Goal: Transaction & Acquisition: Book appointment/travel/reservation

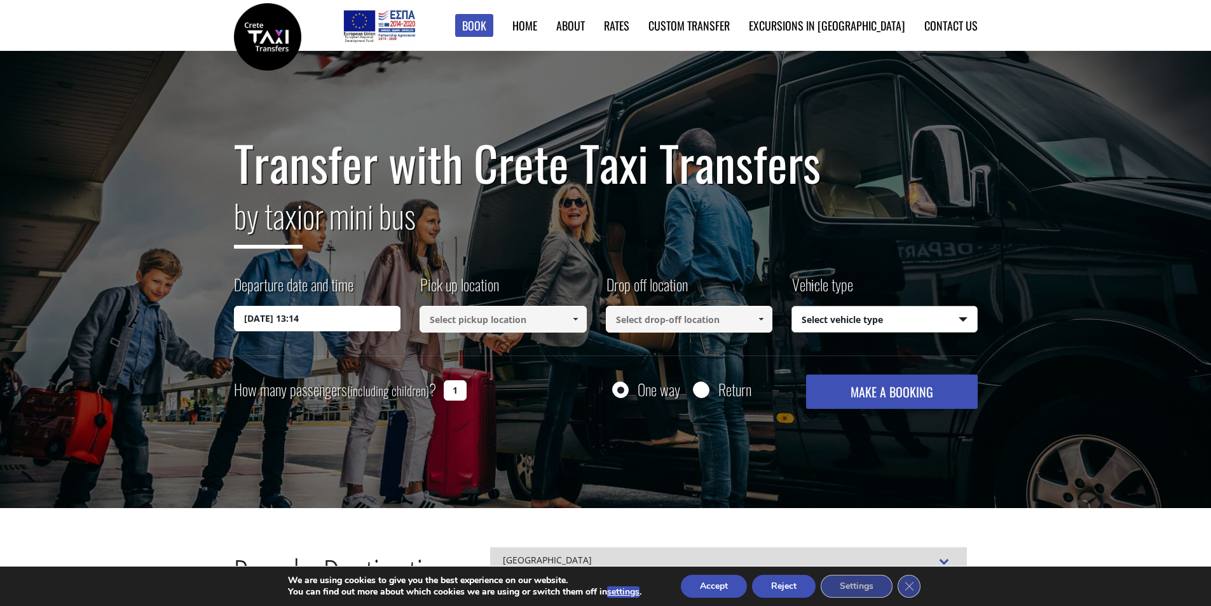
click at [964, 318] on select "Select vehicle type Taxi (4 passengers) Mercedes E Class Mini Van (7 passengers…" at bounding box center [884, 319] width 185 height 27
select select "541"
click at [792, 306] on select "Select vehicle type Taxi (4 passengers) Mercedes E Class Mini Van (7 passengers…" at bounding box center [884, 319] width 185 height 27
click at [700, 392] on input "Return" at bounding box center [701, 391] width 16 height 16
radio input "true"
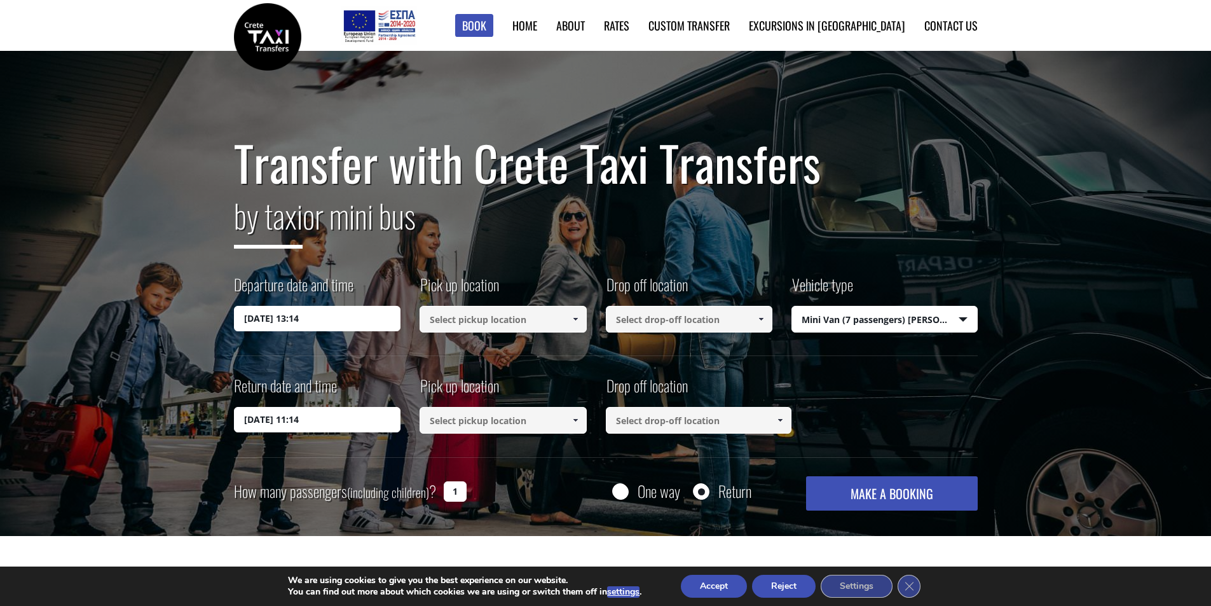
click at [460, 494] on input "1" at bounding box center [455, 491] width 23 height 20
click at [449, 494] on input "1" at bounding box center [455, 491] width 23 height 20
type input "2"
click at [578, 423] on span at bounding box center [575, 420] width 10 height 10
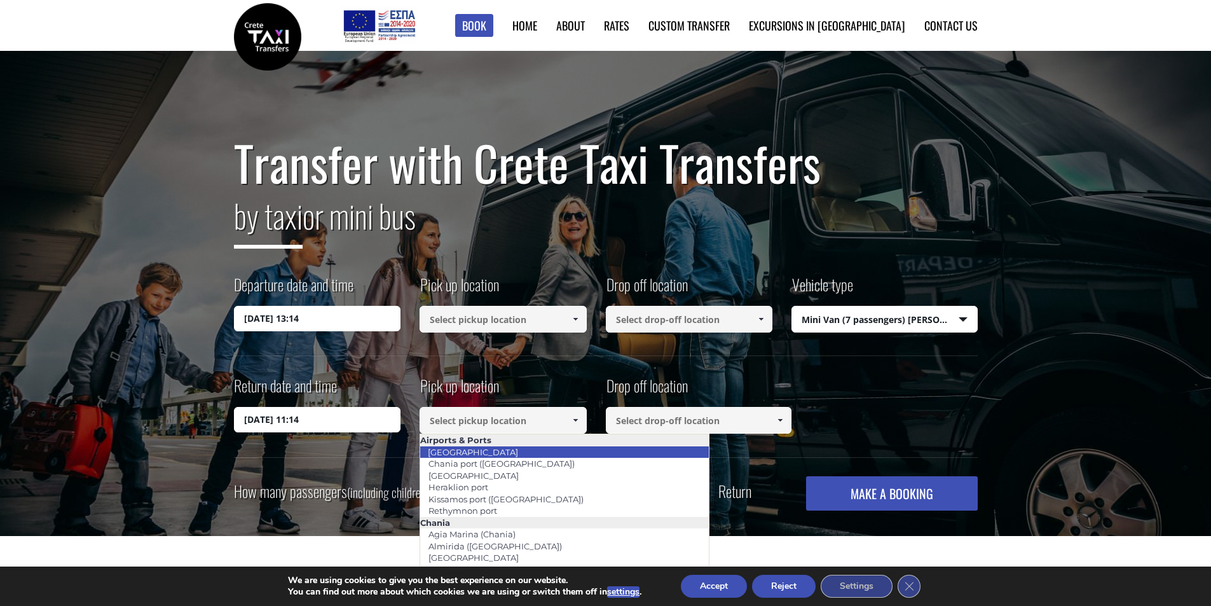
click at [498, 452] on li "[GEOGRAPHIC_DATA]" at bounding box center [564, 451] width 289 height 11
type input "[GEOGRAPHIC_DATA]"
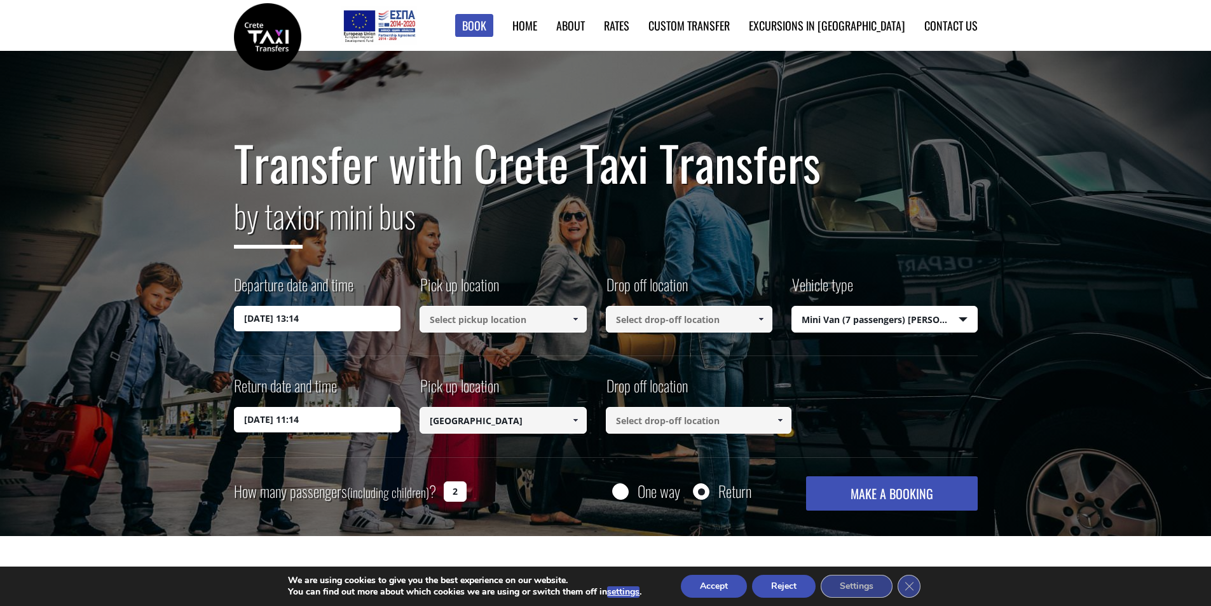
click at [723, 425] on input at bounding box center [699, 420] width 186 height 27
click at [777, 418] on span at bounding box center [780, 420] width 10 height 10
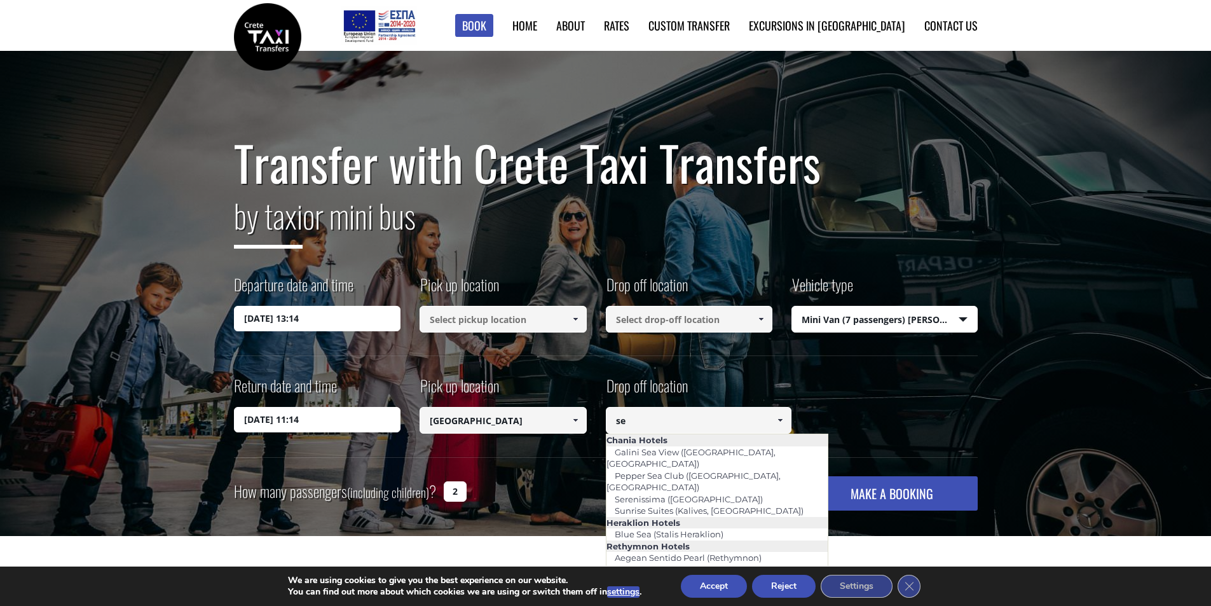
type input "s"
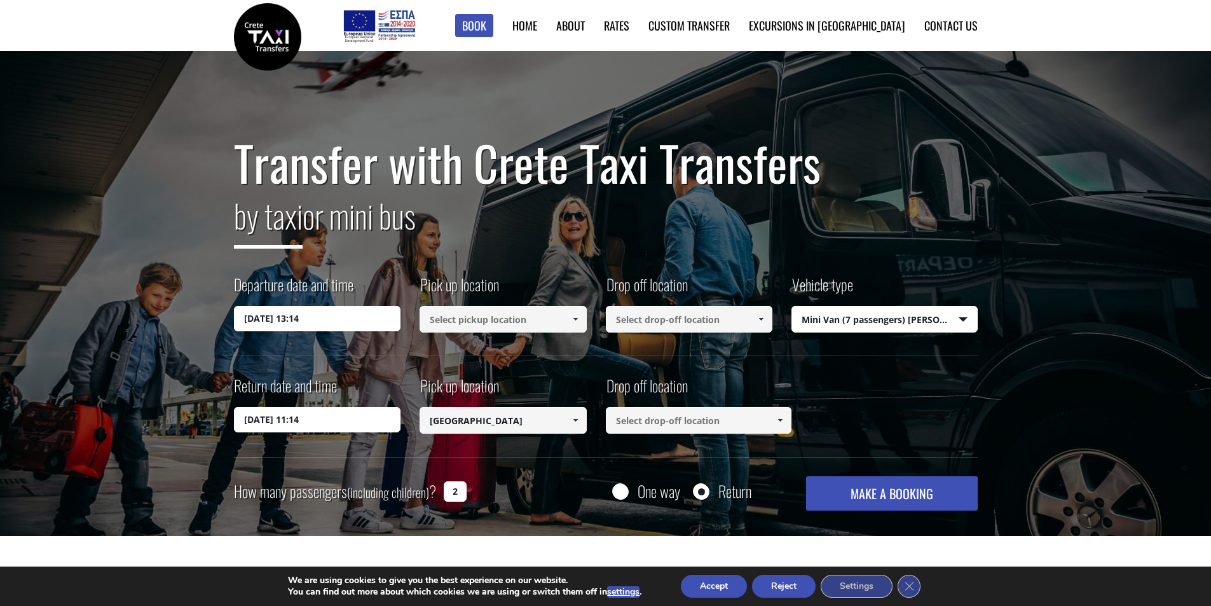
click at [723, 420] on input at bounding box center [699, 420] width 186 height 27
paste input "Kalamaki"
click at [683, 425] on input "Kalamaki" at bounding box center [699, 420] width 186 height 27
click at [777, 420] on span at bounding box center [780, 420] width 10 height 10
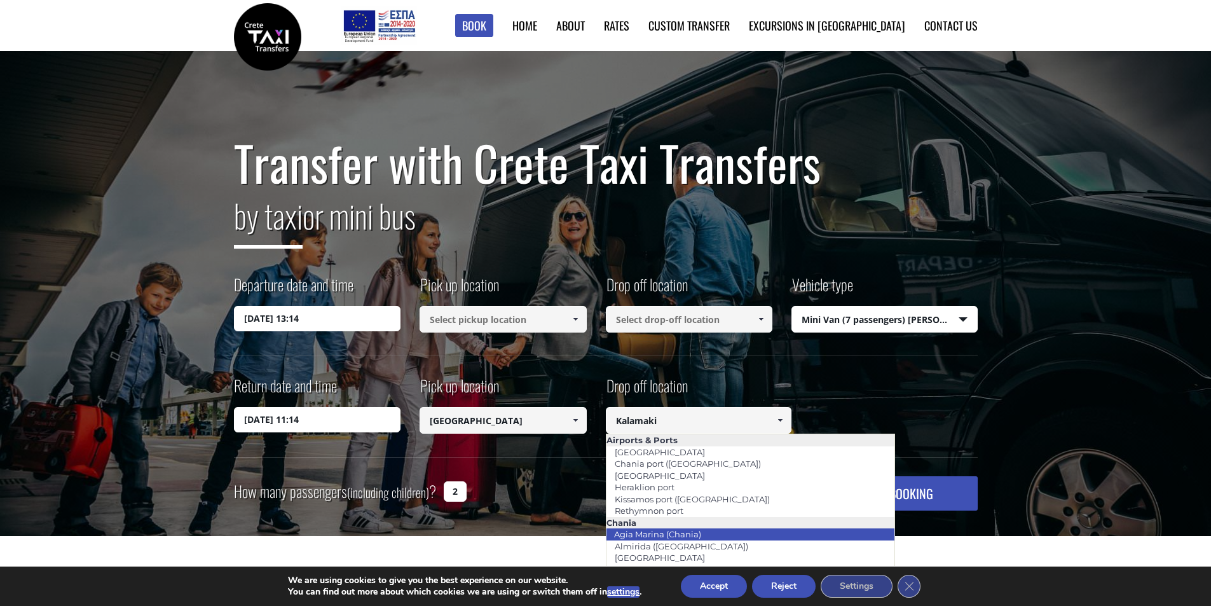
scroll to position [64, 0]
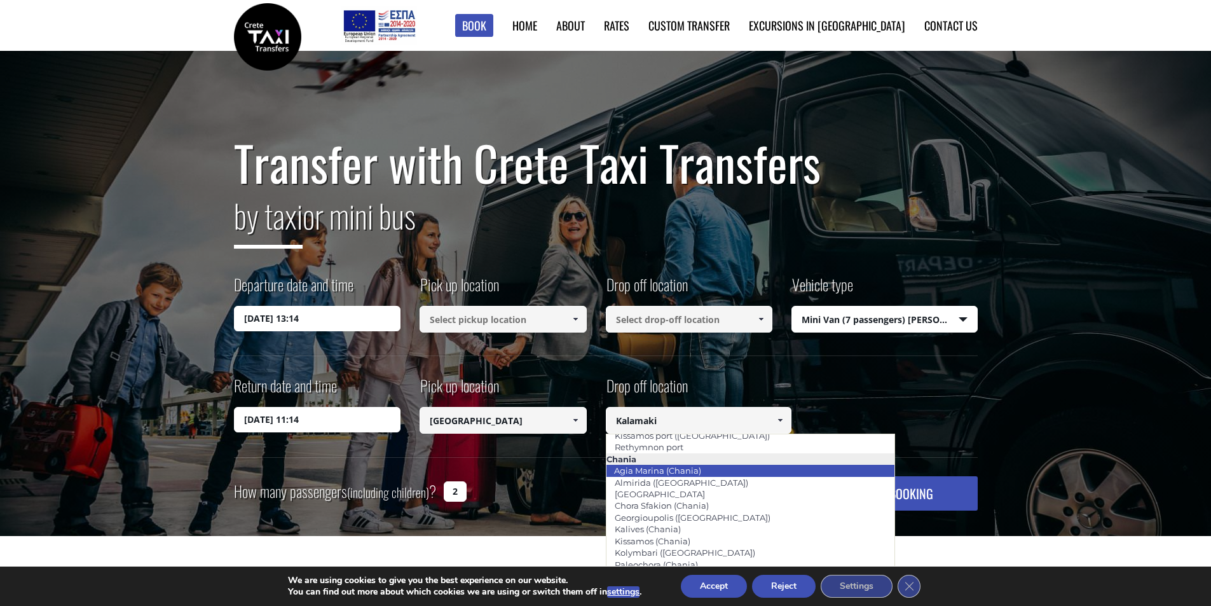
click at [718, 473] on li "Agia Marina (Chania)" at bounding box center [750, 470] width 289 height 11
type input "Agia Marina (Chania)"
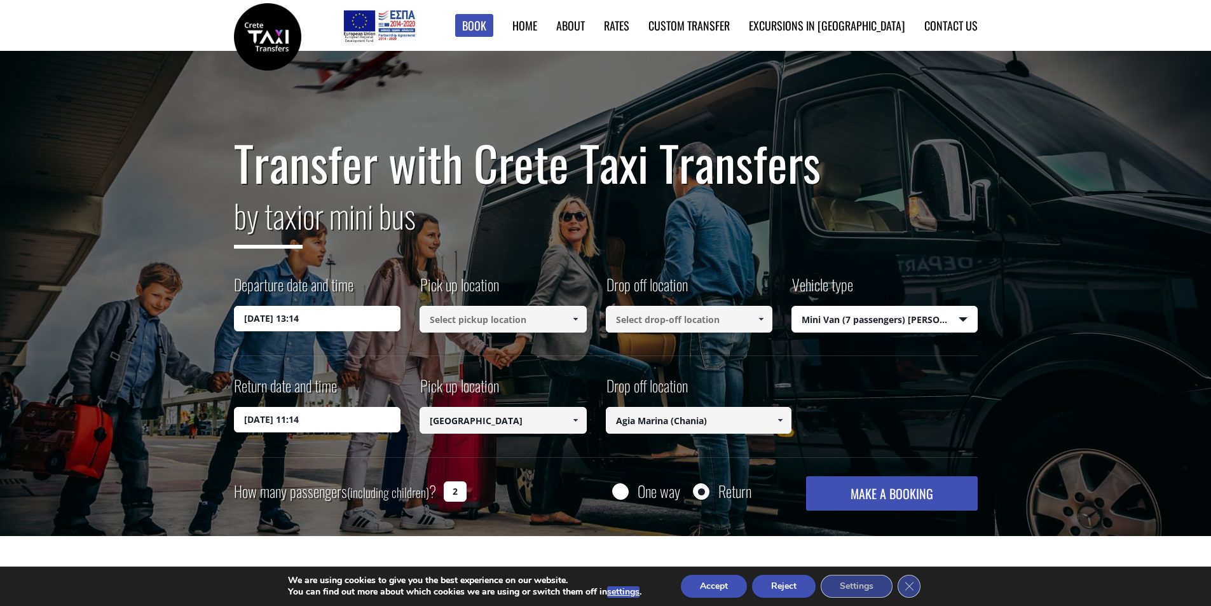
click at [664, 321] on input at bounding box center [689, 319] width 167 height 27
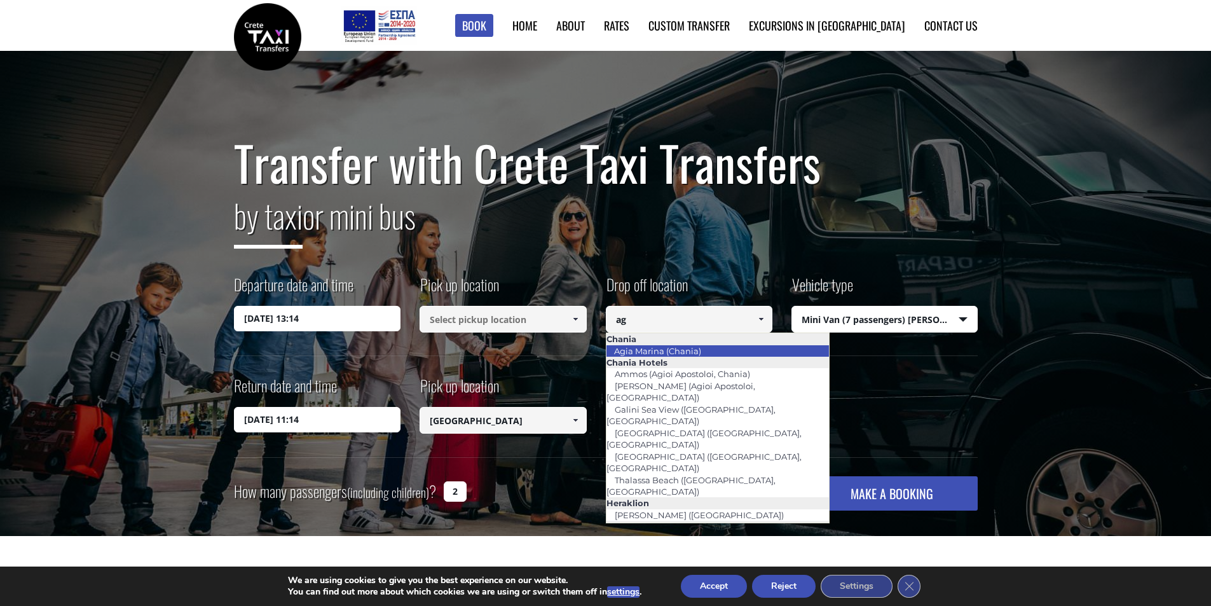
click at [664, 351] on link "Agia Marina (Chania)" at bounding box center [658, 351] width 104 height 18
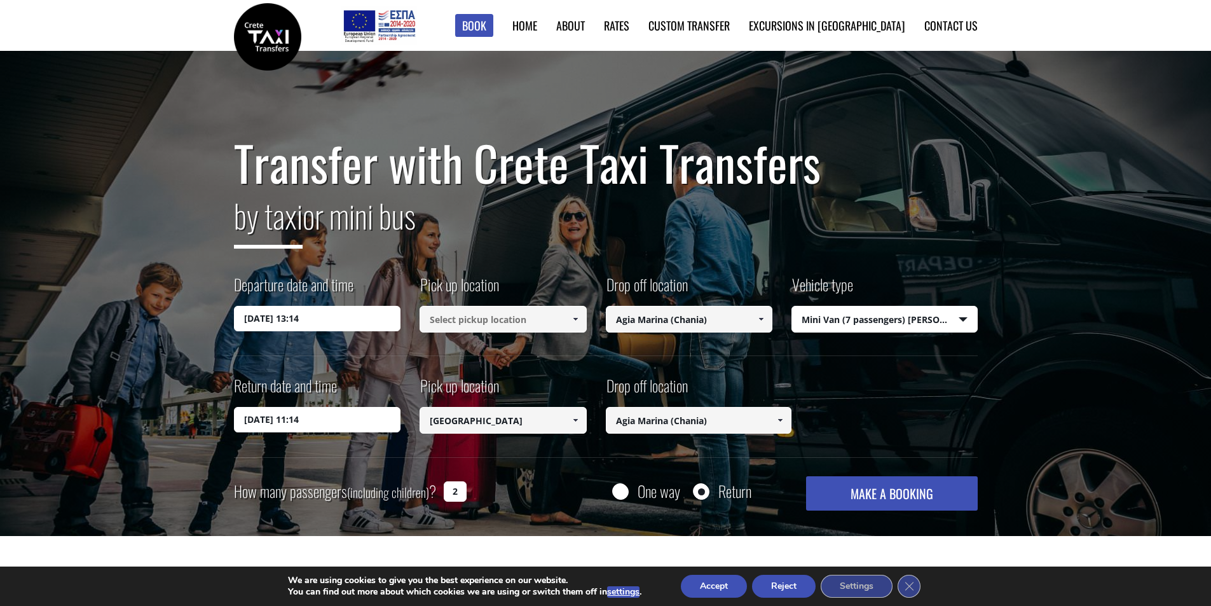
type input "Agia Marina (Chania)"
click at [664, 416] on input "Agia Marina (Chania)" at bounding box center [699, 420] width 186 height 27
click at [514, 322] on input at bounding box center [502, 319] width 167 height 27
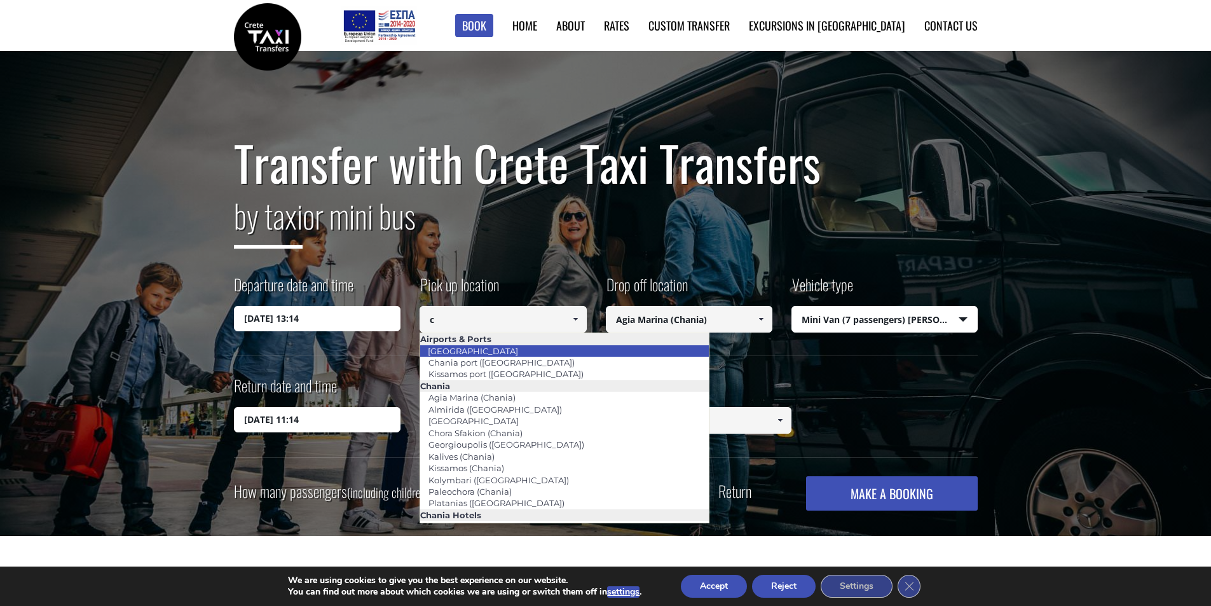
click at [514, 351] on li "[GEOGRAPHIC_DATA]" at bounding box center [564, 350] width 289 height 11
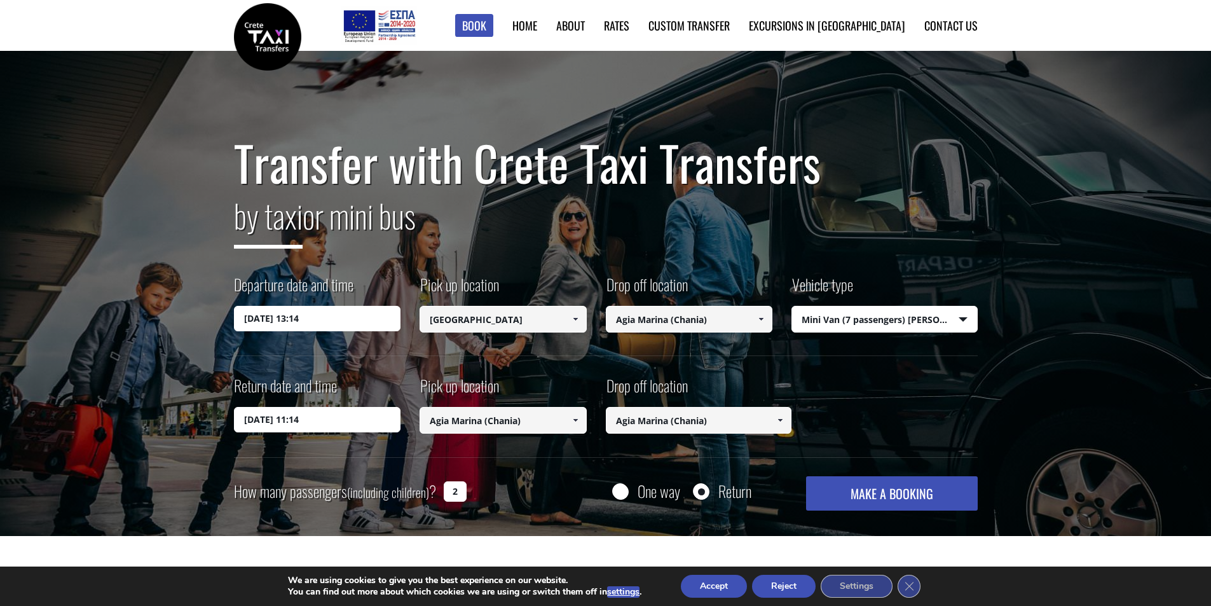
type input "[GEOGRAPHIC_DATA]"
click at [658, 420] on input "[GEOGRAPHIC_DATA]" at bounding box center [699, 420] width 186 height 27
click at [303, 321] on input "29/08/2025 13:14" at bounding box center [317, 318] width 167 height 25
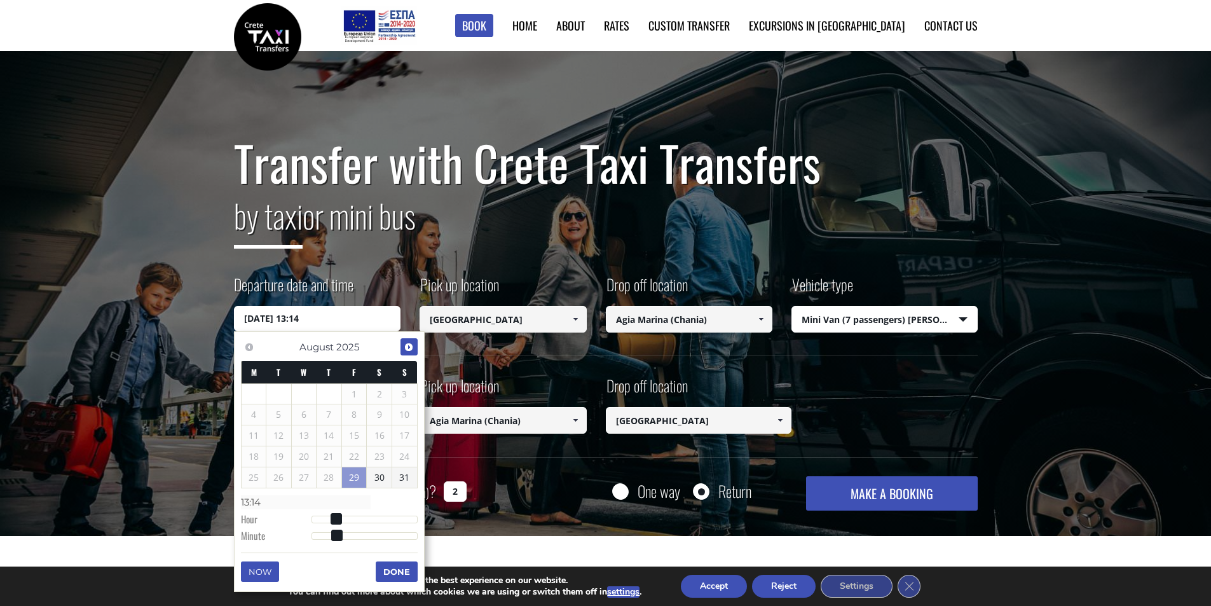
click at [406, 346] on span "Next" at bounding box center [409, 347] width 10 height 10
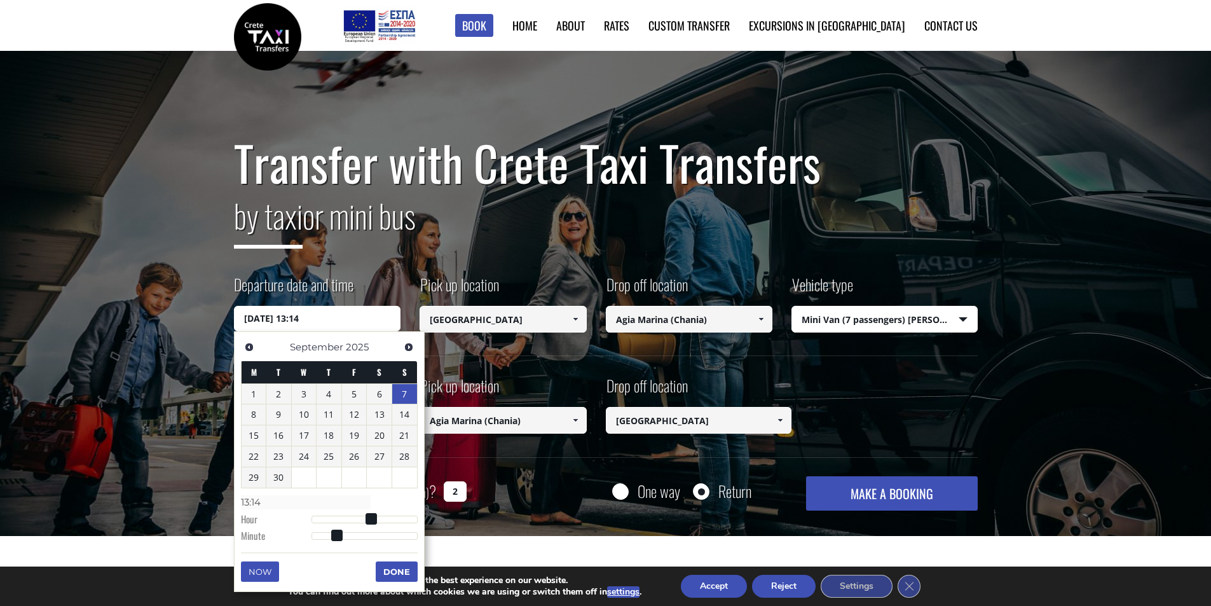
click at [405, 394] on link "7" at bounding box center [404, 394] width 25 height 20
type input "07/09/2025 01:00"
type input "01:00"
type input "07/09/2025 02:00"
type input "02:00"
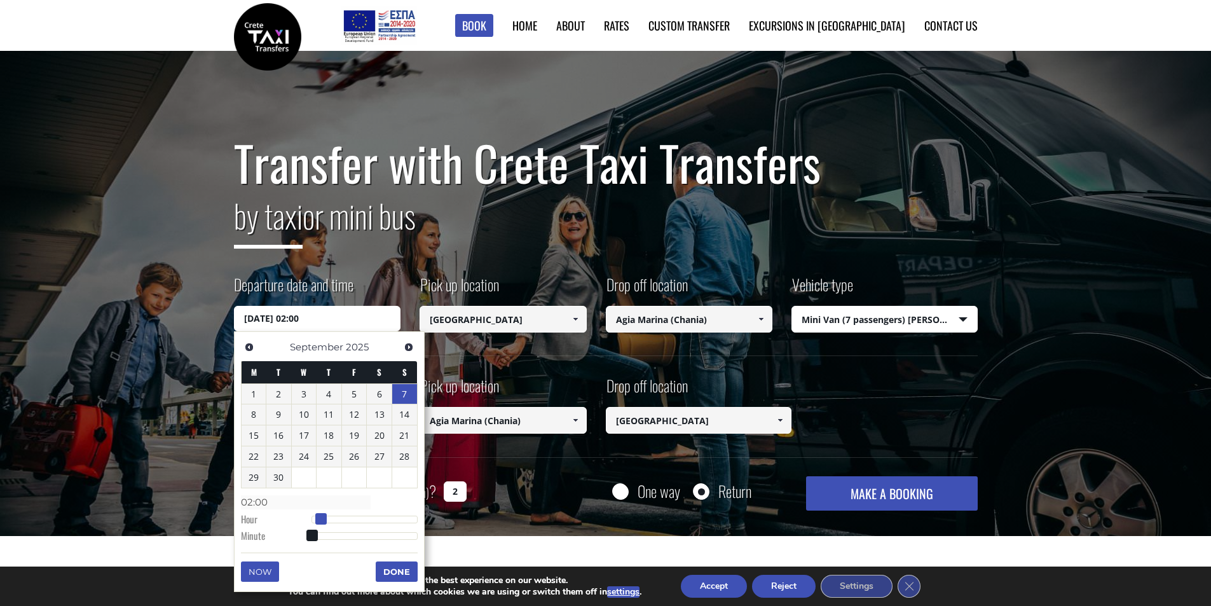
type input "07/09/2025 03:00"
type input "03:00"
type input "07/09/2025 04:00"
type input "04:00"
type input "07/09/2025 05:00"
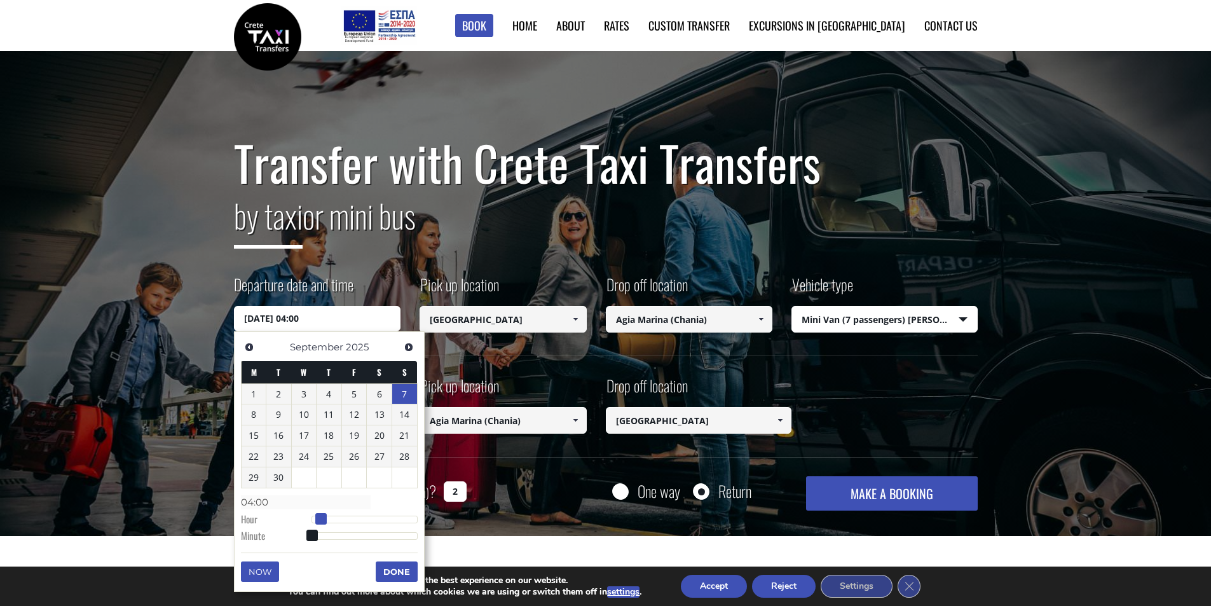
type input "05:00"
type input "07/09/2025 06:00"
type input "06:00"
type input "07/09/2025 07:00"
type input "07:00"
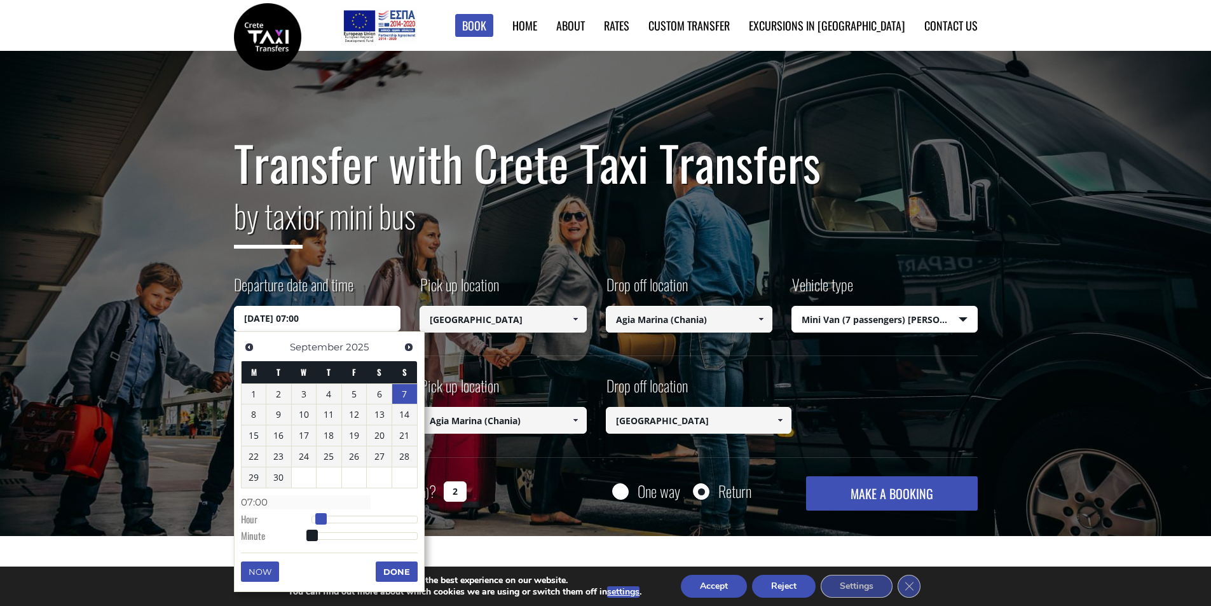
type input "07/09/2025 08:00"
type input "08:00"
type input "07/09/2025 09:00"
type input "09:00"
type input "07/09/2025 10:00"
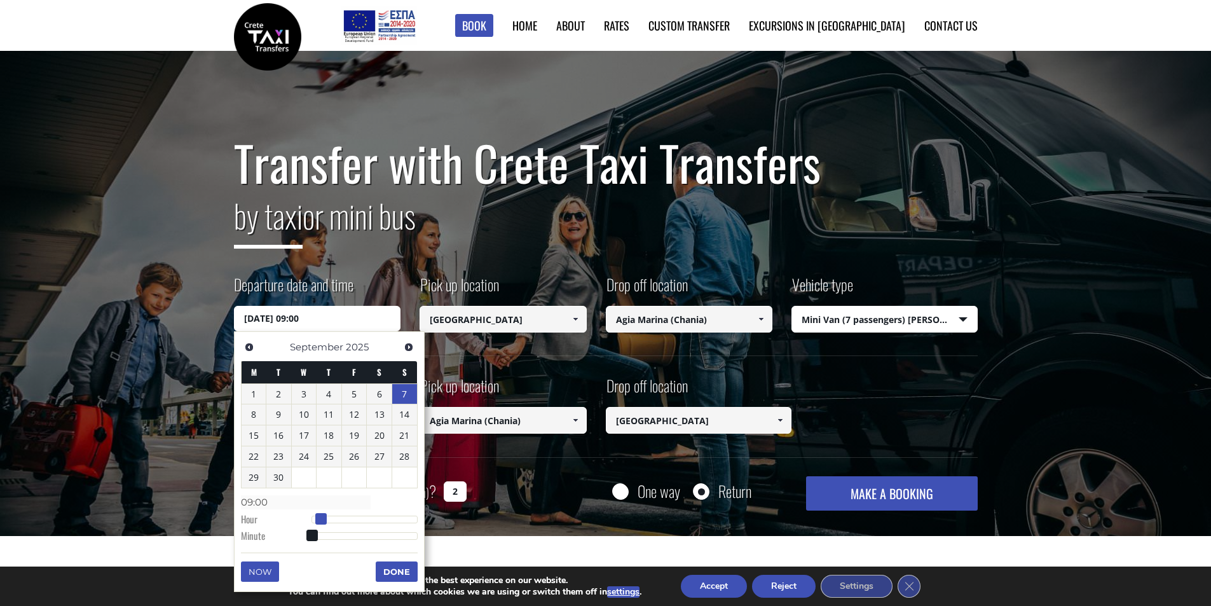
type input "10:00"
type input "07/09/2025 11:00"
type input "11:00"
type input "07/09/2025 12:00"
type input "12:00"
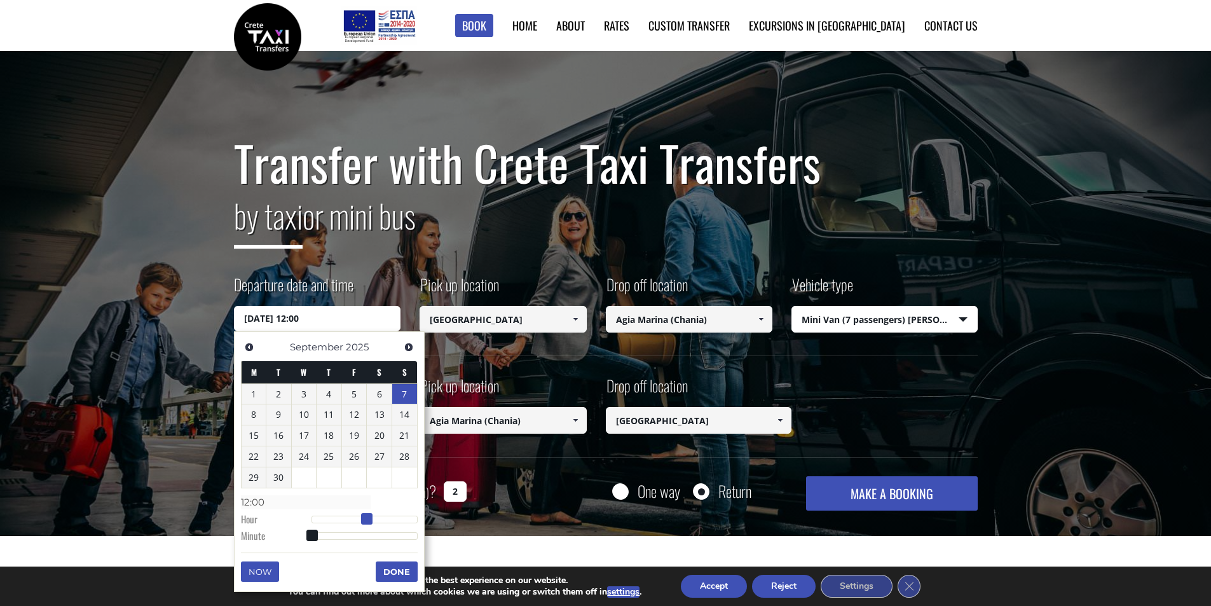
type input "07/09/2025 13:00"
type input "13:00"
type input "07/09/2025 14:00"
type input "14:00"
type input "07/09/2025 15:00"
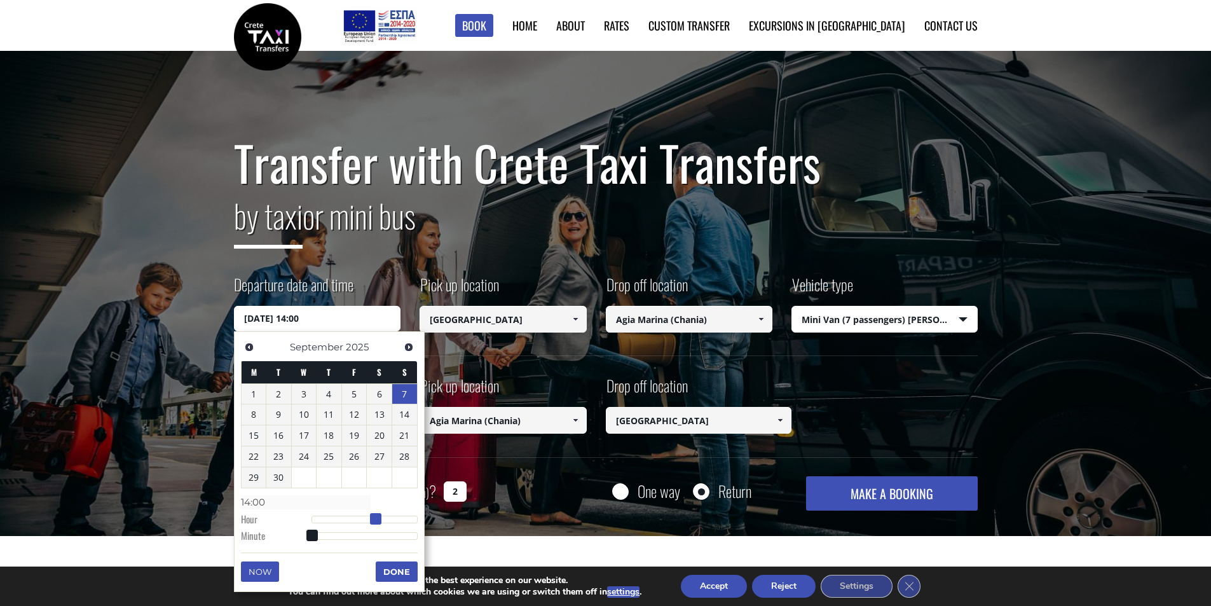
type input "15:00"
type input "07/09/2025 16:00"
type input "16:00"
type input "07/09/2025 17:00"
type input "17:00"
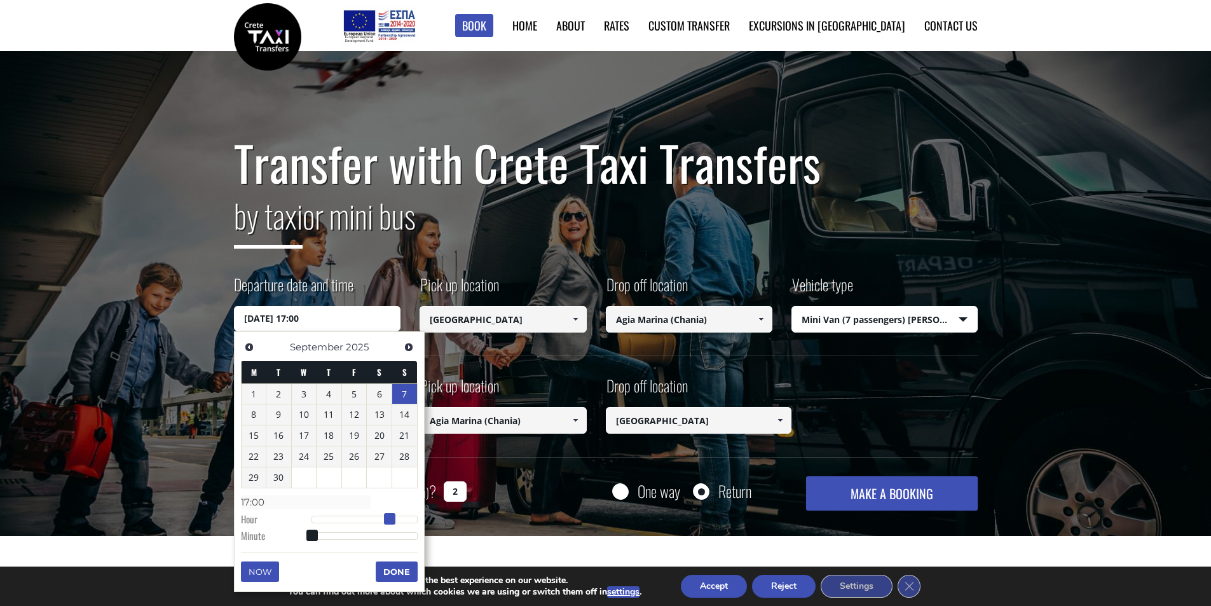
type input "07/09/2025 18:00"
type input "18:00"
type input "07/09/2025 19:00"
type input "19:00"
type input "07/09/2025 20:00"
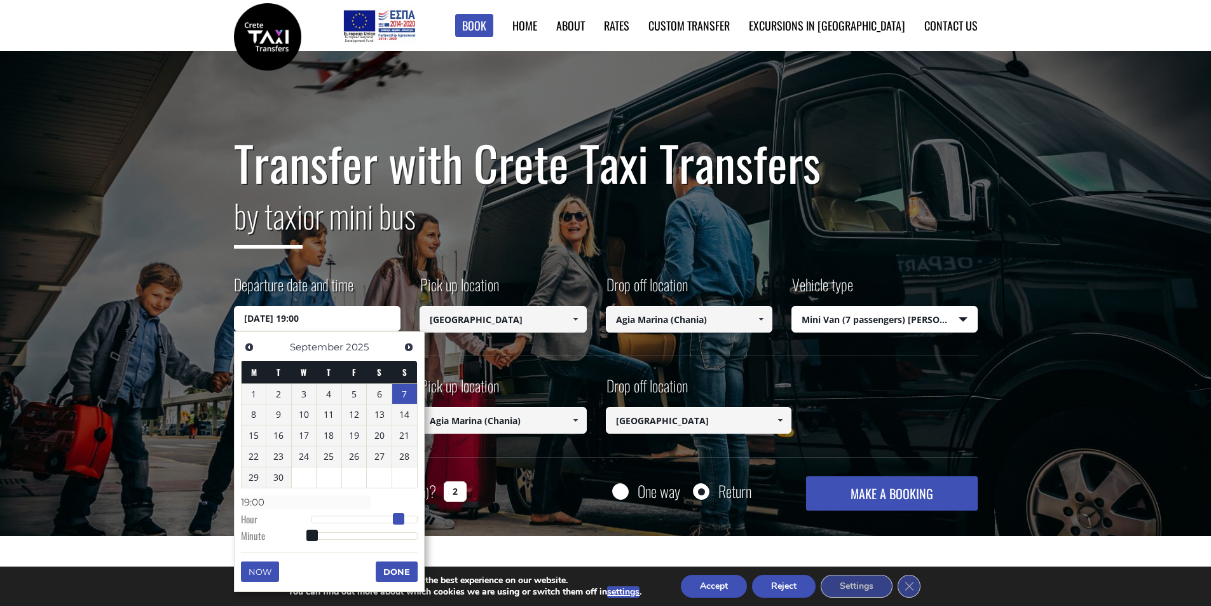
type input "20:00"
type input "07/09/2025 21:00"
type input "21:00"
drag, startPoint x: 312, startPoint y: 520, endPoint x: 406, endPoint y: 521, distance: 94.1
click at [406, 521] on span at bounding box center [407, 518] width 11 height 11
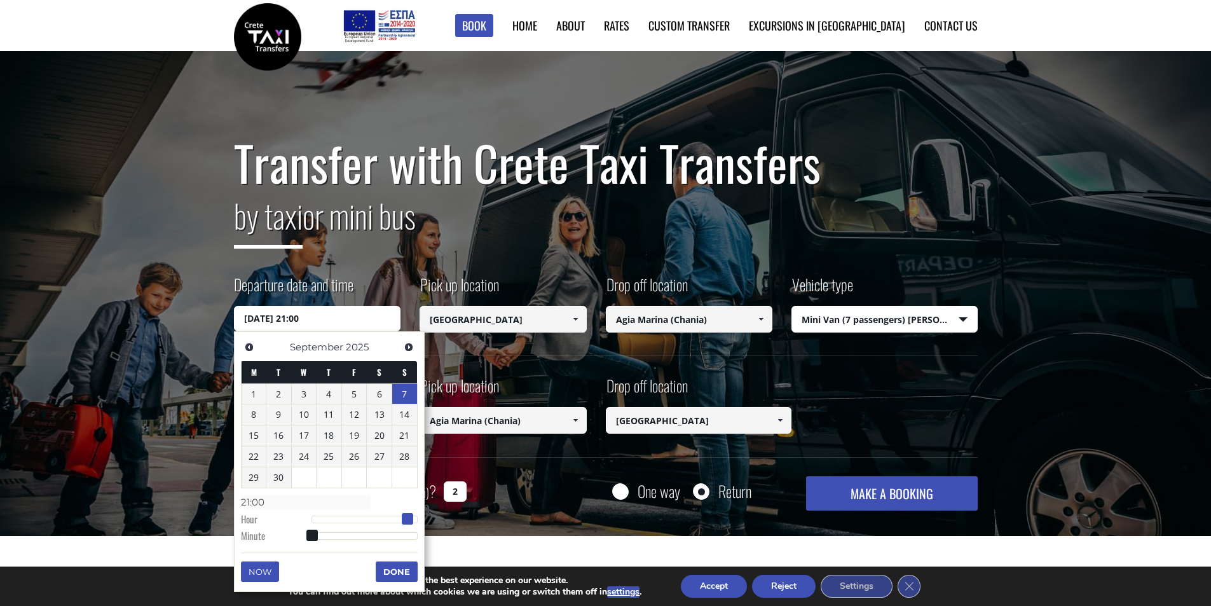
type input "07/09/2025 20:00"
type input "20:00"
click at [403, 521] on span at bounding box center [402, 518] width 11 height 11
type input "07/09/2025 20:01"
type input "20:01"
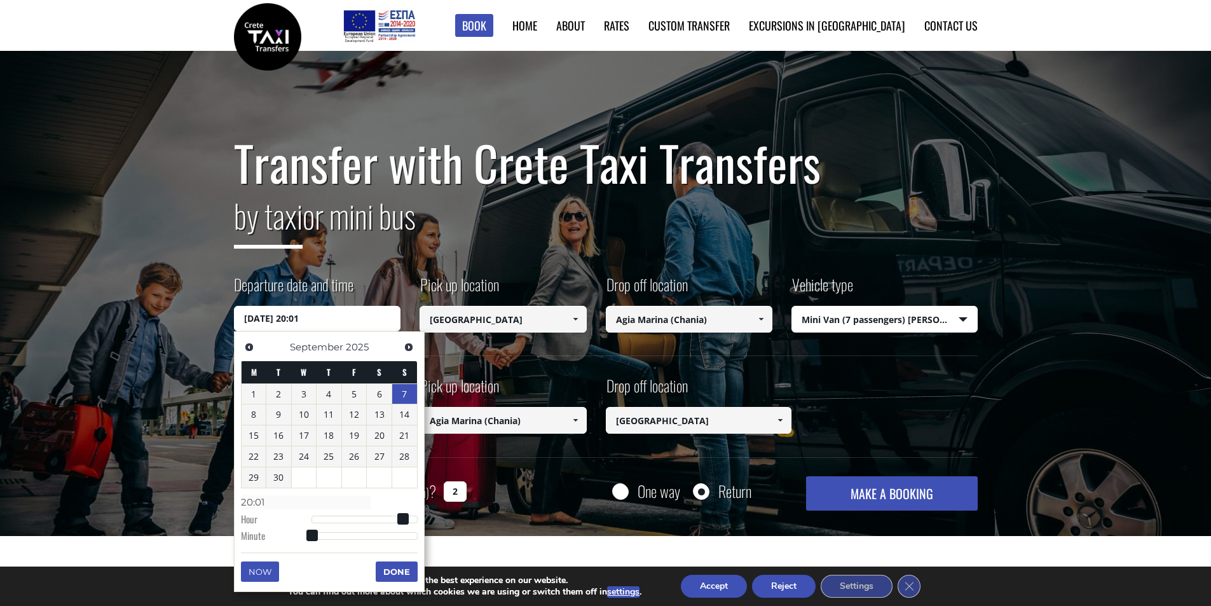
type input "07/09/2025 20:02"
type input "20:02"
type input "07/09/2025 20:05"
type input "20:05"
type input "07/09/2025 20:07"
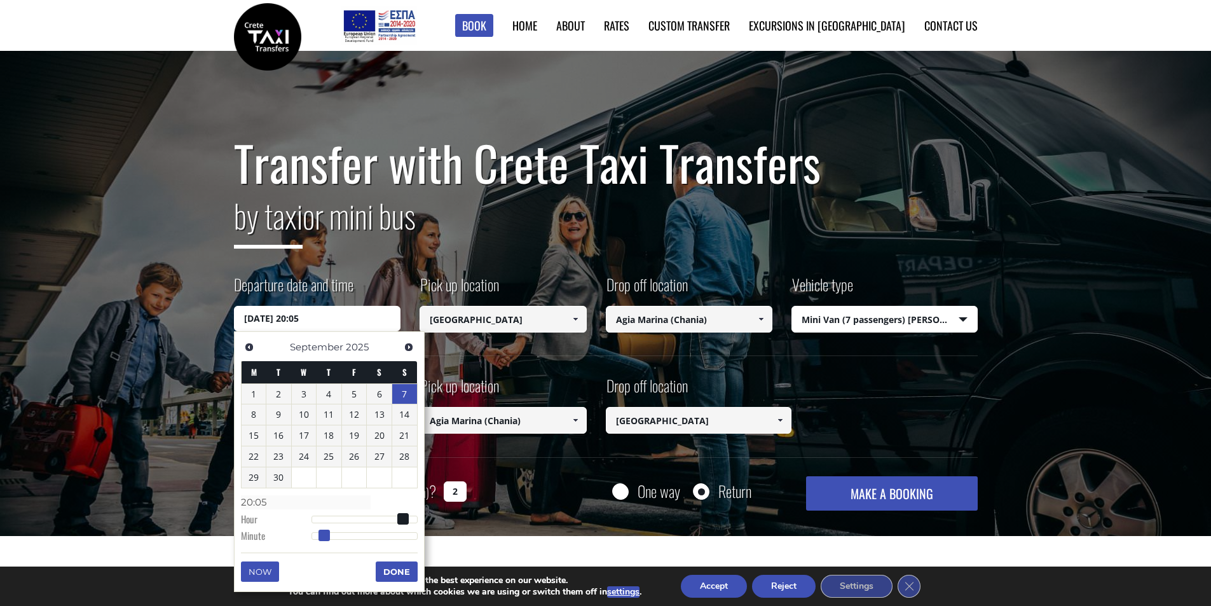
type input "20:07"
type input "07/09/2025 20:12"
type input "20:12"
type input "07/09/2025 20:15"
type input "20:15"
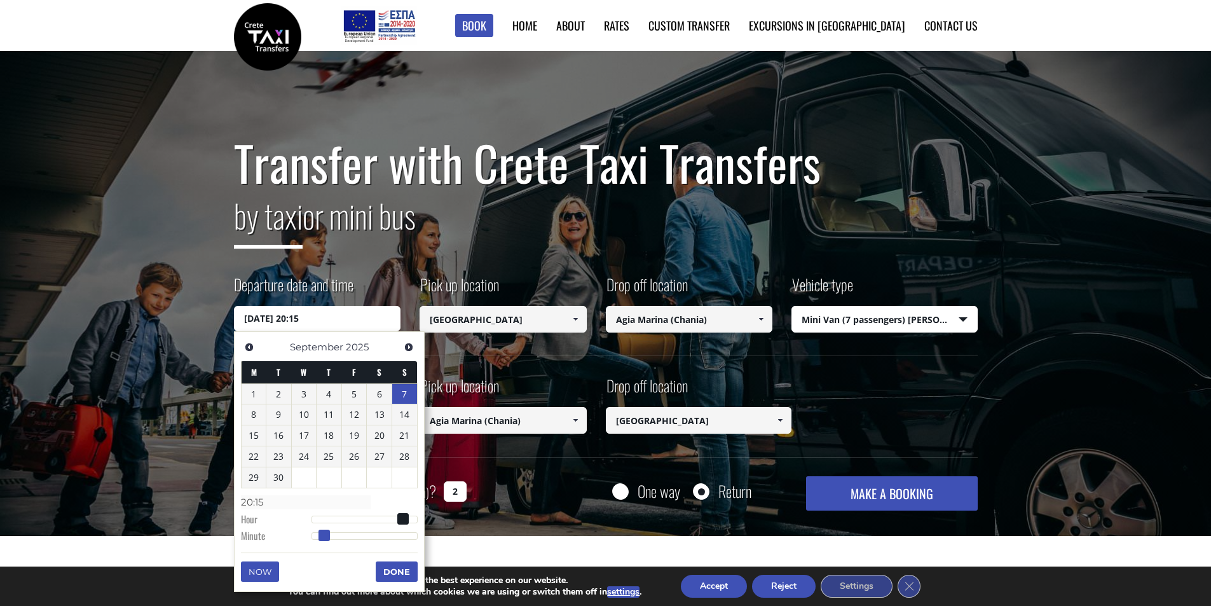
type input "07/09/2025 20:17"
type input "20:17"
type input "07/09/2025 20:19"
type input "20:19"
type input "07/09/2025 20:21"
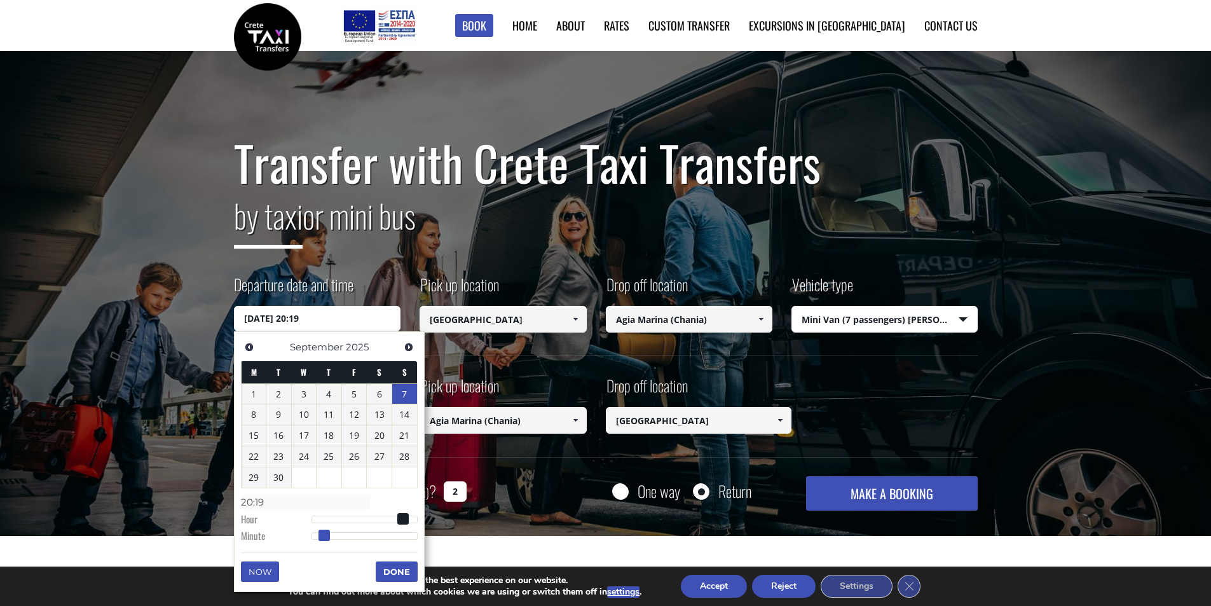
type input "20:21"
type input "07/09/2025 20:22"
type input "20:22"
type input "07/09/2025 20:23"
type input "20:23"
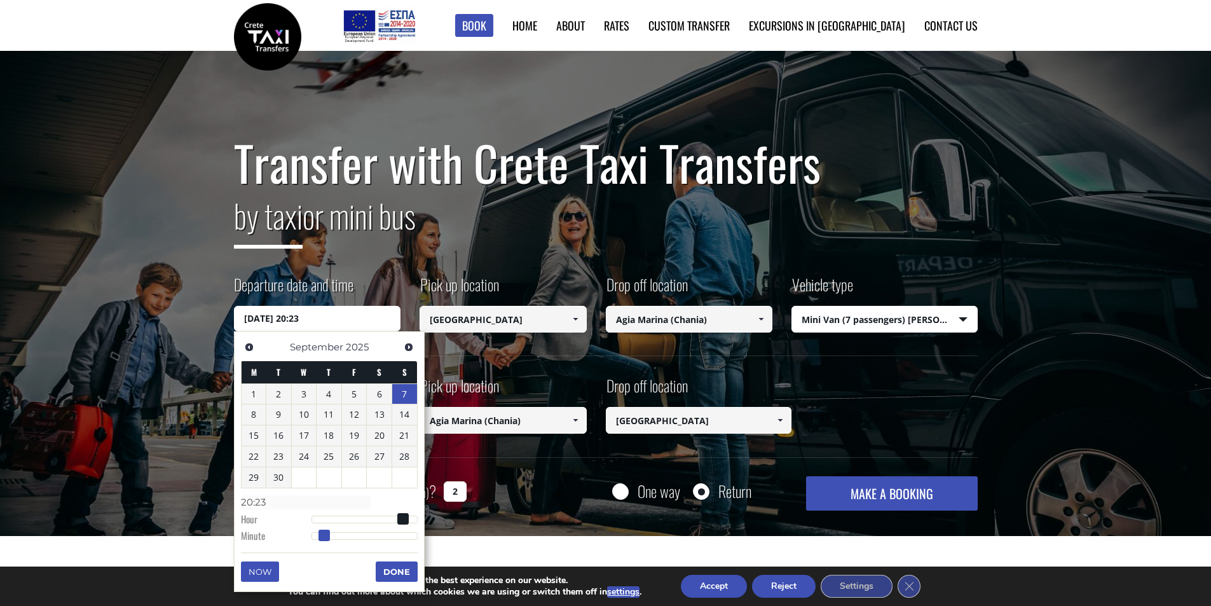
type input "07/09/2025 20:24"
type input "20:24"
type input "07/09/2025 20:26"
type input "20:26"
type input "07/09/2025 20:27"
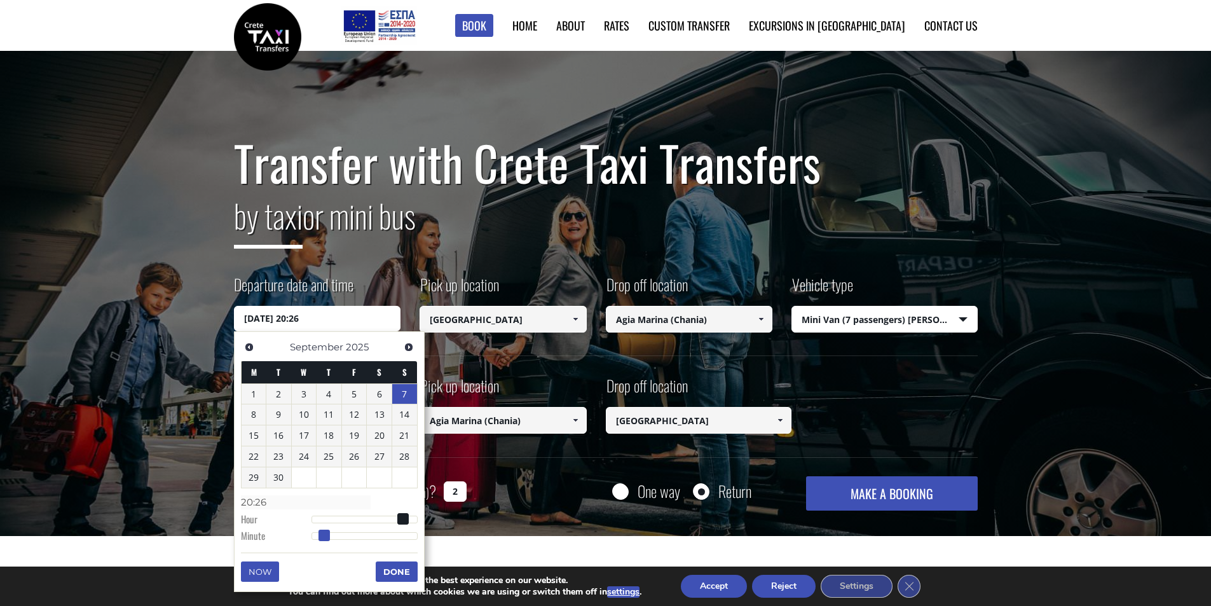
type input "20:27"
type input "07/09/2025 20:28"
type input "20:28"
type input "07/09/2025 20:29"
type input "20:29"
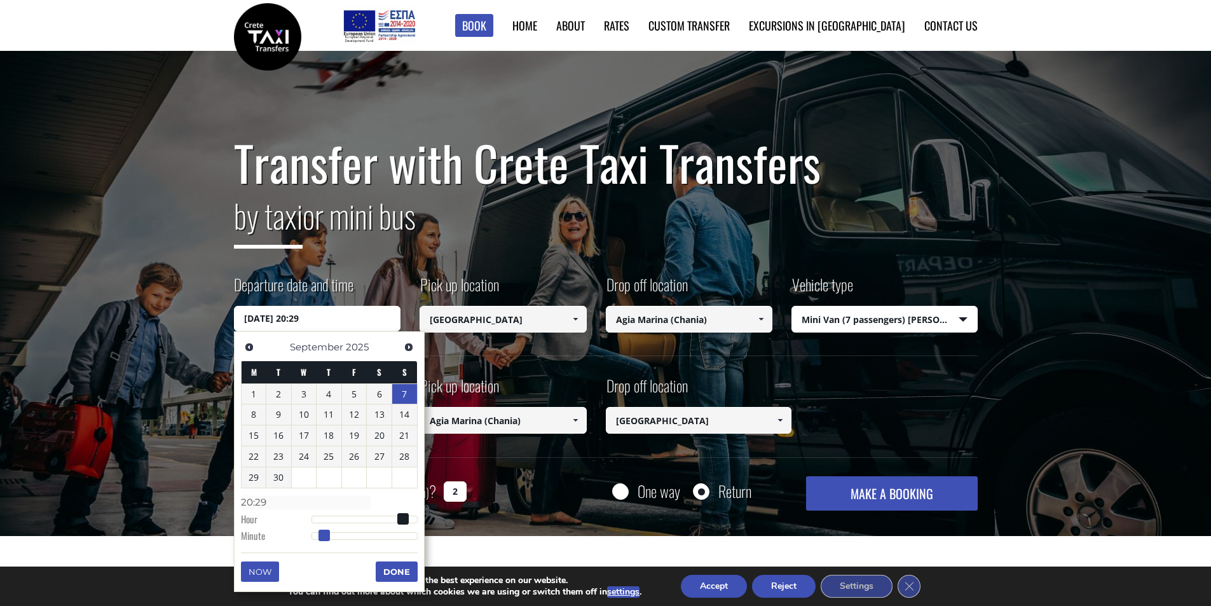
type input "07/09/2025 20:30"
type input "20:30"
type input "07/09/2025 20:31"
type input "20:31"
type input "07/09/2025 20:32"
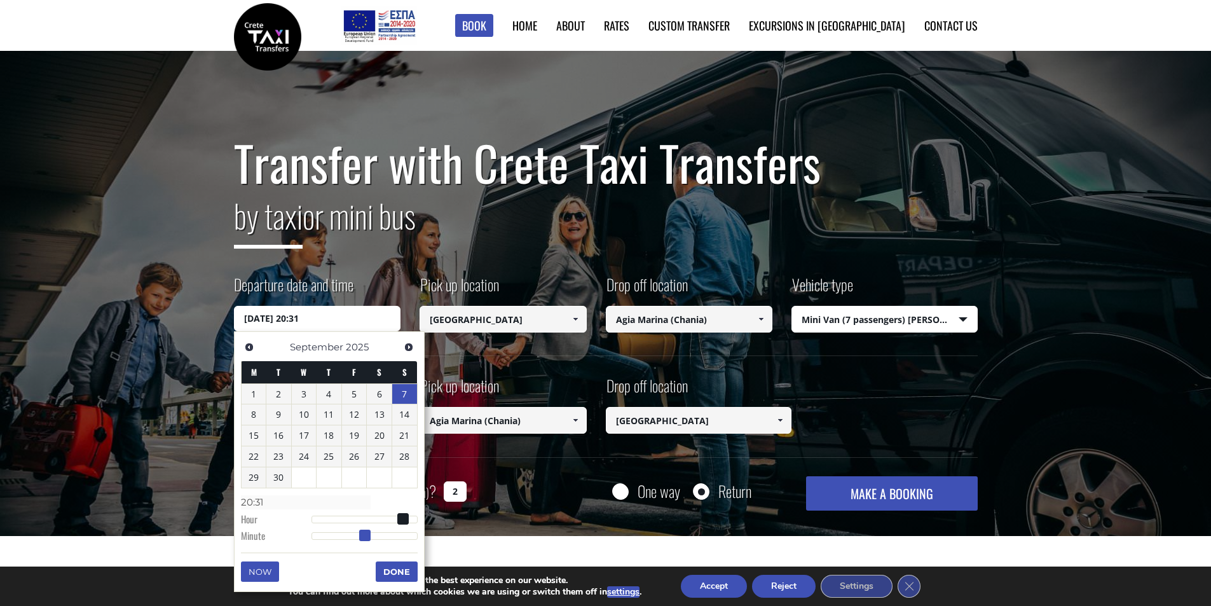
type input "20:32"
type input "07/09/2025 20:33"
type input "20:33"
type input "07/09/2025 20:34"
type input "20:34"
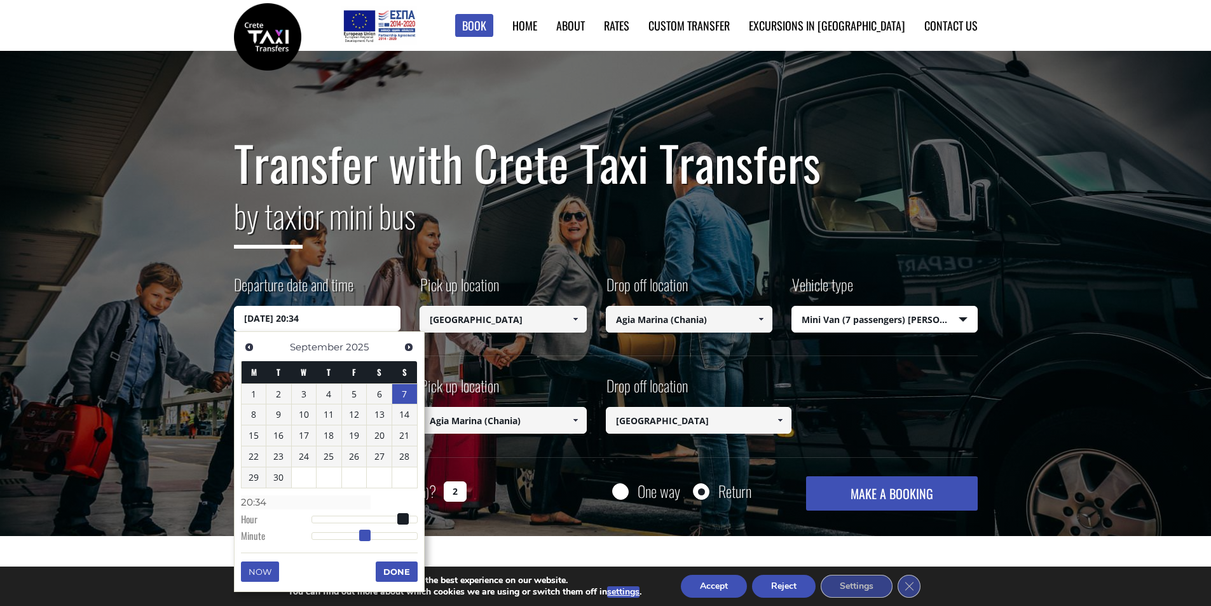
type input "07/09/2025 20:35"
type input "20:35"
type input "07/09/2025 20:36"
type input "20:36"
type input "07/09/2025 20:37"
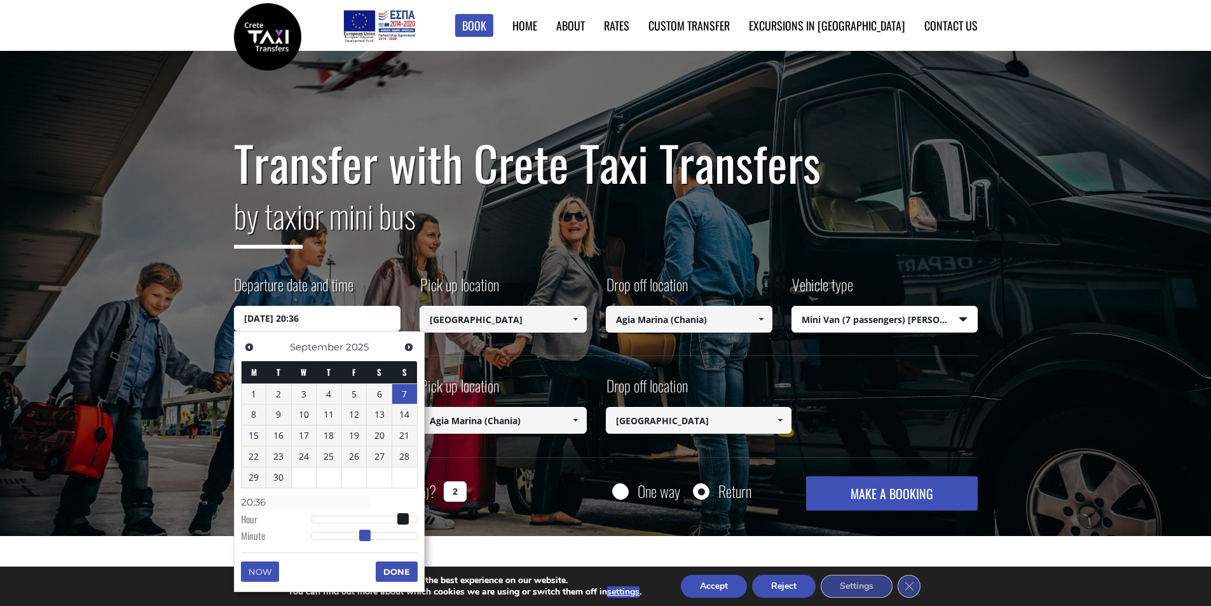
type input "20:37"
type input "07/09/2025 20:38"
type input "20:38"
type input "07/09/2025 20:39"
type input "20:39"
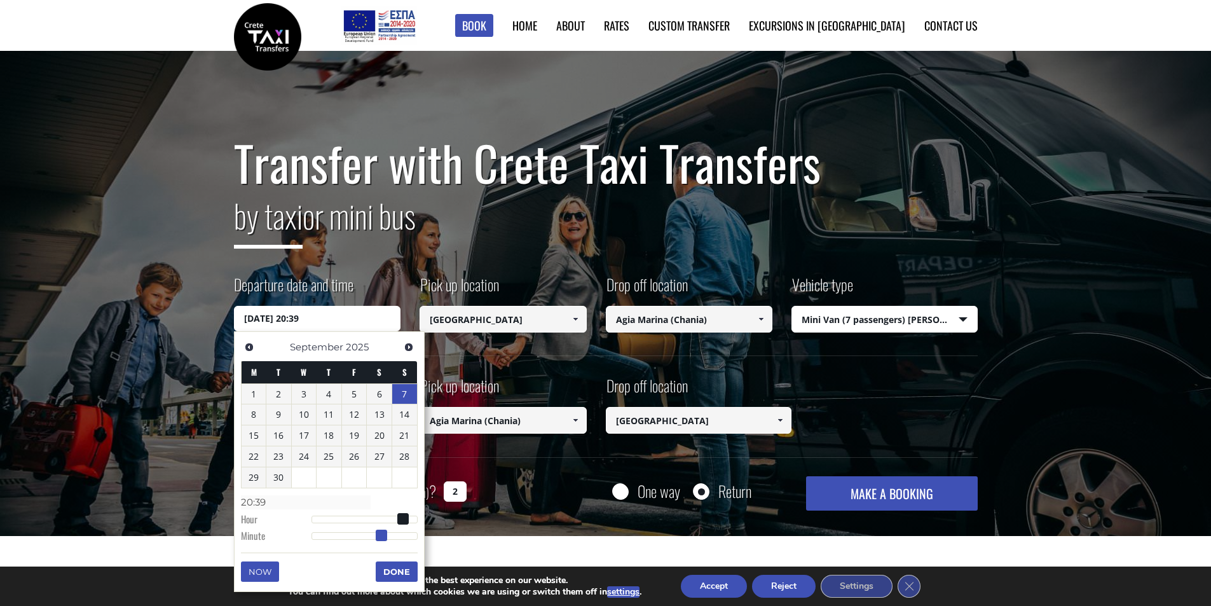
type input "07/09/2025 20:40"
type input "20:40"
type input "07/09/2025 20:41"
type input "20:41"
type input "07/09/2025 20:42"
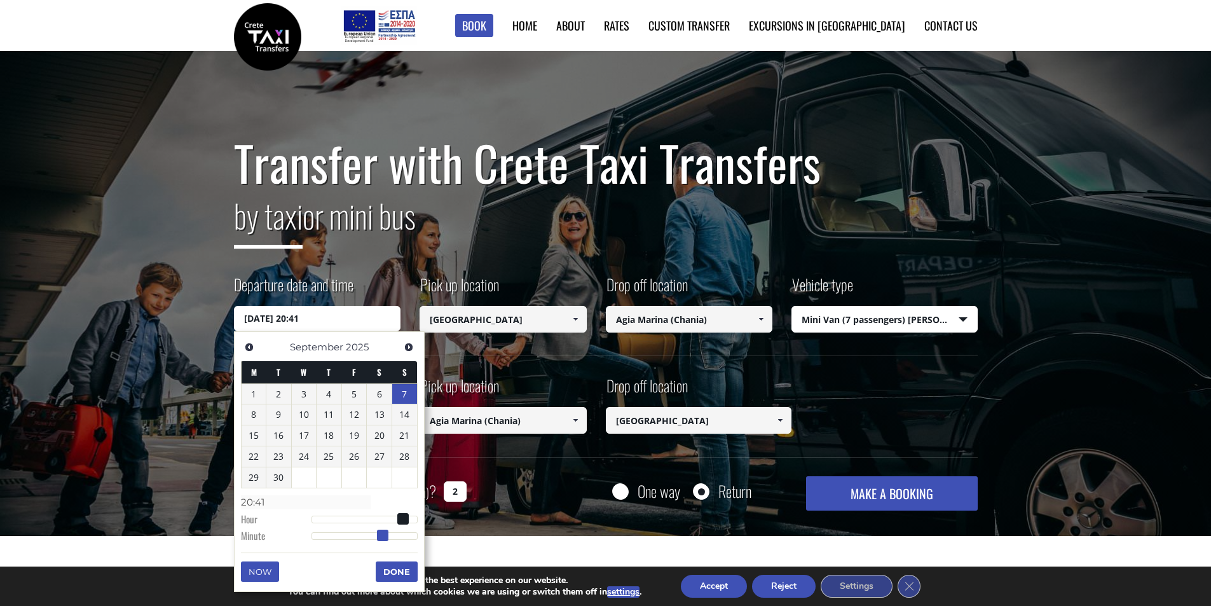
type input "20:42"
type input "07/09/2025 20:43"
type input "20:43"
type input "07/09/2025 20:44"
type input "20:44"
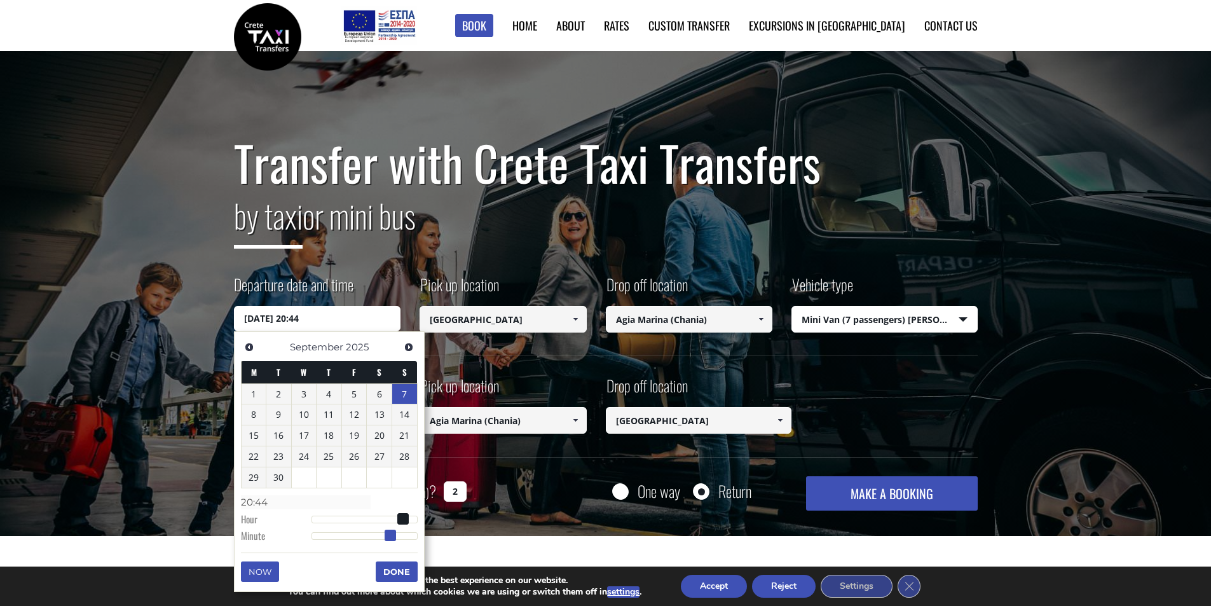
type input "07/09/2025 20:45"
type input "20:45"
drag, startPoint x: 310, startPoint y: 536, endPoint x: 390, endPoint y: 536, distance: 79.4
click at [390, 536] on span at bounding box center [391, 534] width 11 height 11
click at [393, 569] on button "Done" at bounding box center [397, 571] width 42 height 20
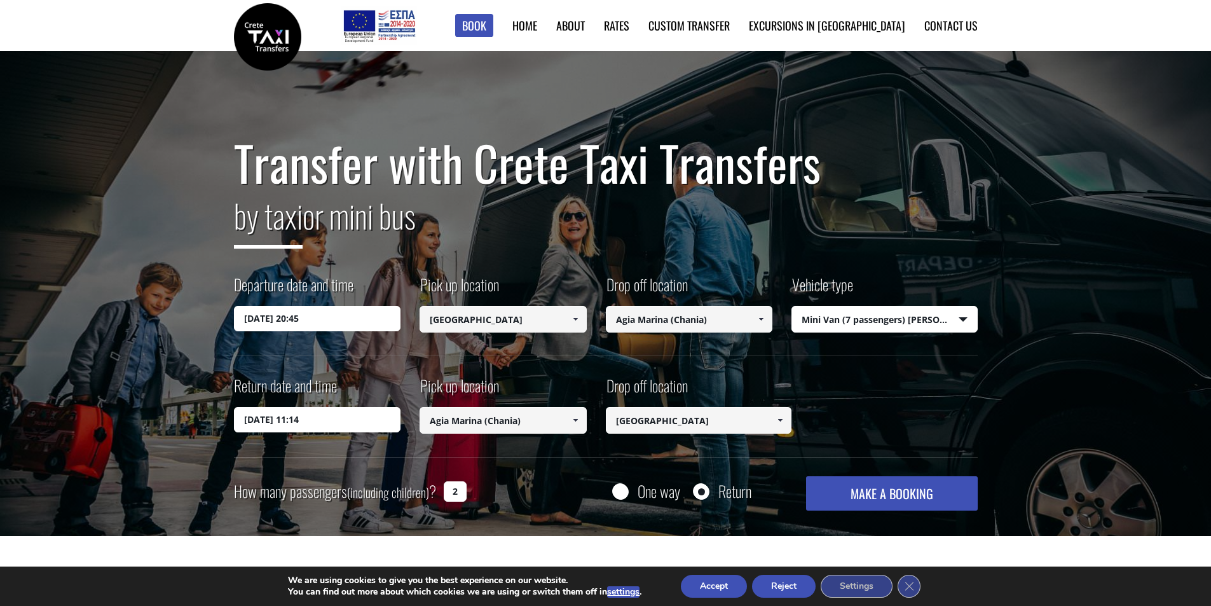
click at [350, 420] on input "30/08/2025 11:14" at bounding box center [317, 419] width 167 height 25
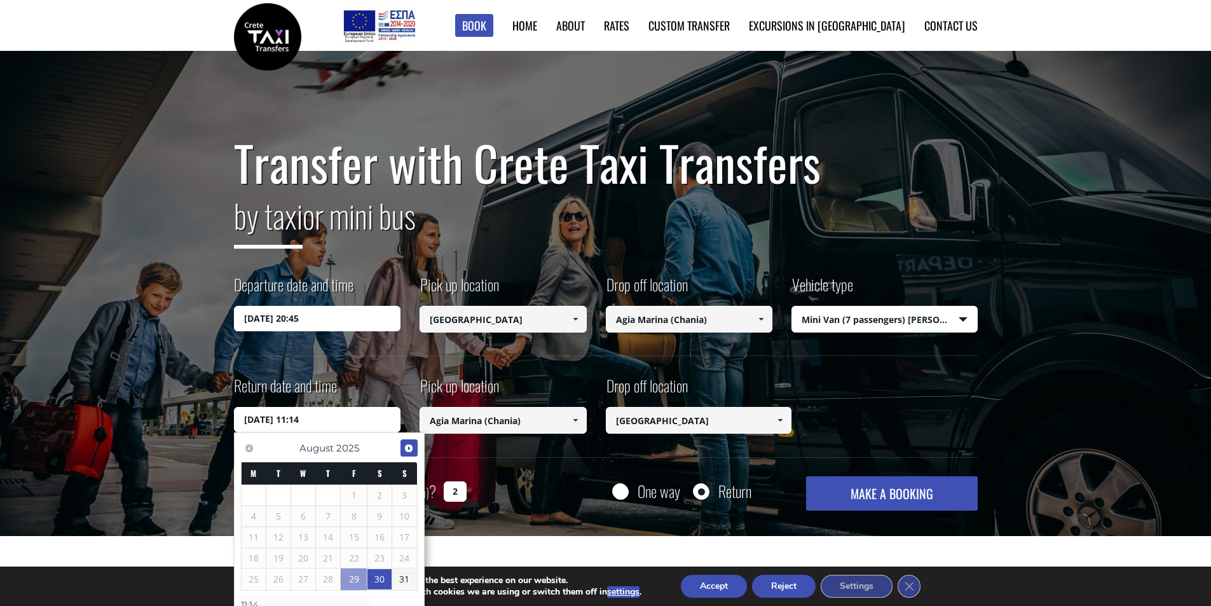
click at [404, 450] on span "Next" at bounding box center [409, 448] width 10 height 10
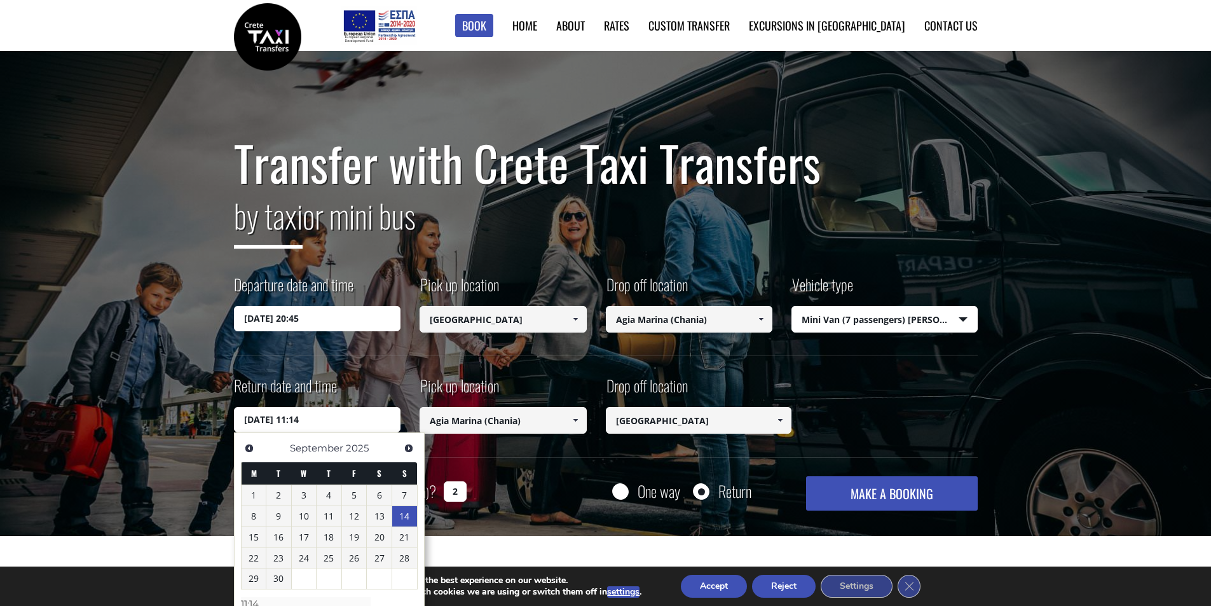
click at [399, 516] on link "14" at bounding box center [404, 516] width 25 height 20
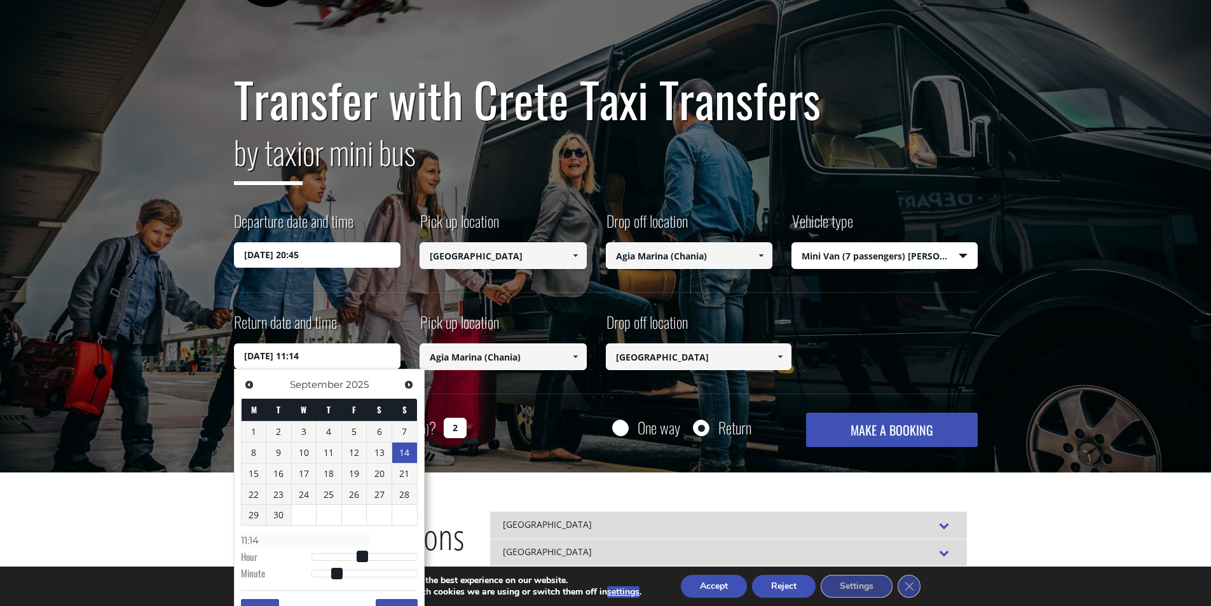
scroll to position [127, 0]
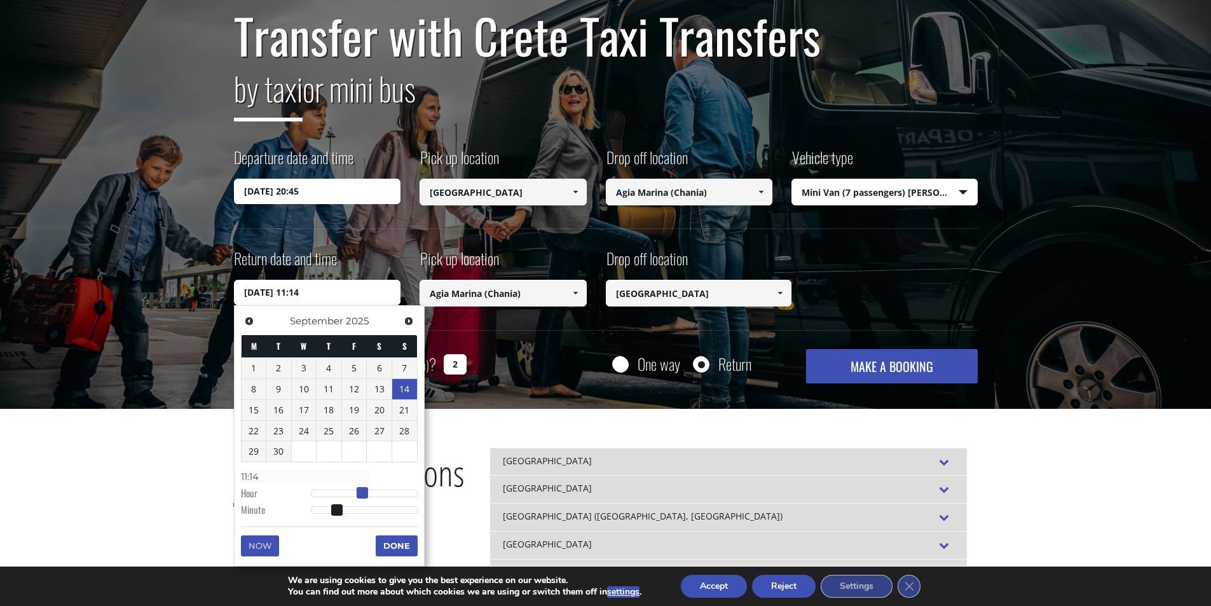
type input "14/09/2025 12:14"
type input "12:14"
type input "14/09/2025 13:14"
type input "13:14"
type input "14/09/2025 14:14"
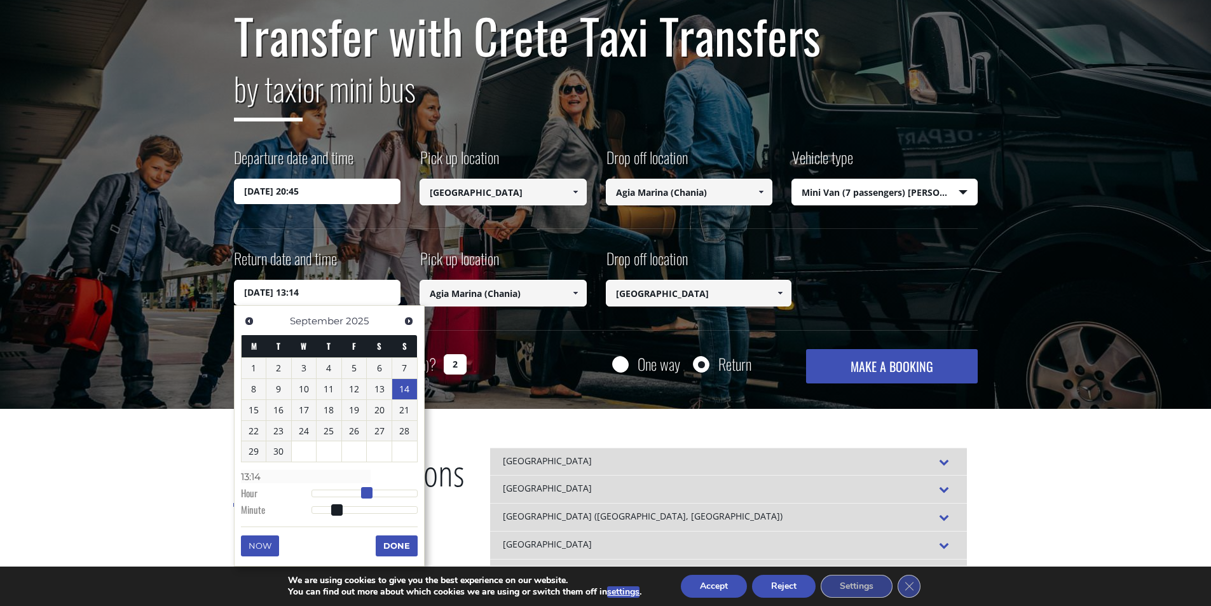
type input "14:14"
type input "14/09/2025 15:14"
type input "15:14"
type input "14/09/2025 16:14"
type input "16:14"
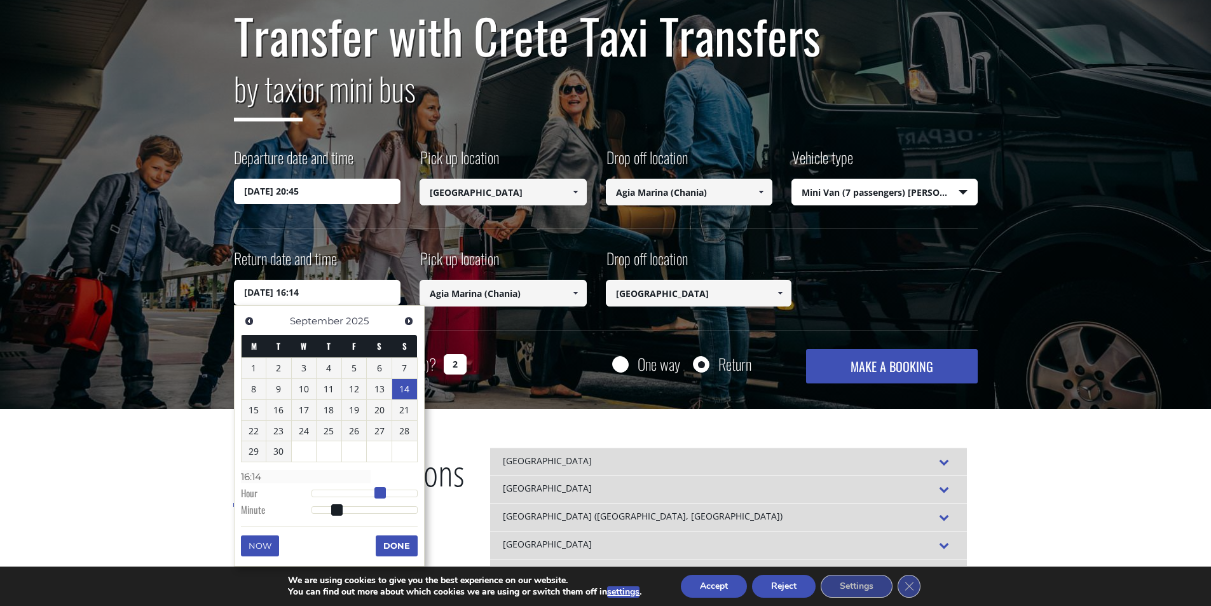
type input "14/09/2025 17:14"
type input "17:14"
type input "14/09/2025 18:14"
type input "18:14"
type input "14/09/2025 19:14"
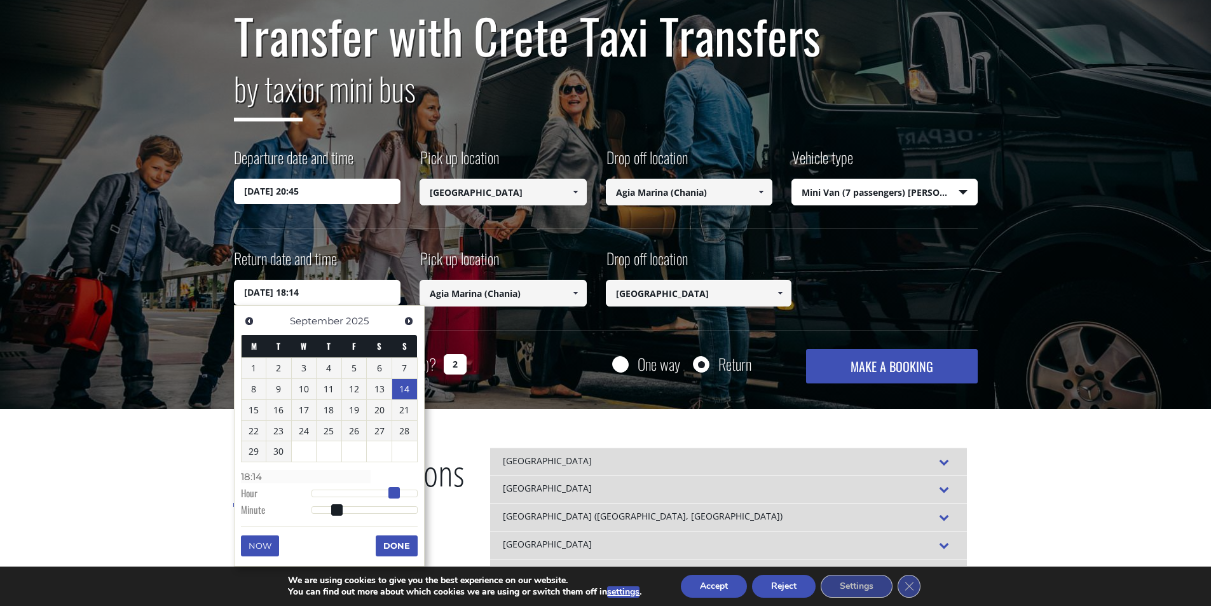
type input "19:14"
type input "14/09/2025 20:14"
type input "20:14"
drag, startPoint x: 361, startPoint y: 493, endPoint x: 403, endPoint y: 494, distance: 42.0
click at [403, 494] on span at bounding box center [402, 492] width 11 height 11
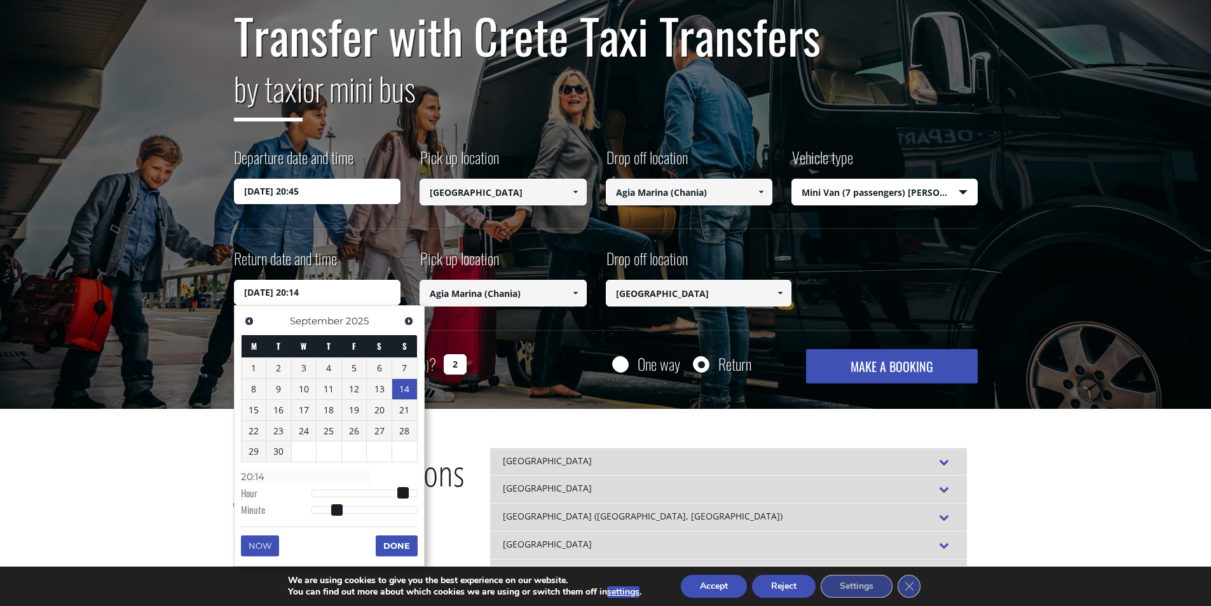
type input "14/09/2025 20:15"
type input "20:15"
type input "14/09/2025 20:16"
type input "20:16"
type input "14/09/2025 20:17"
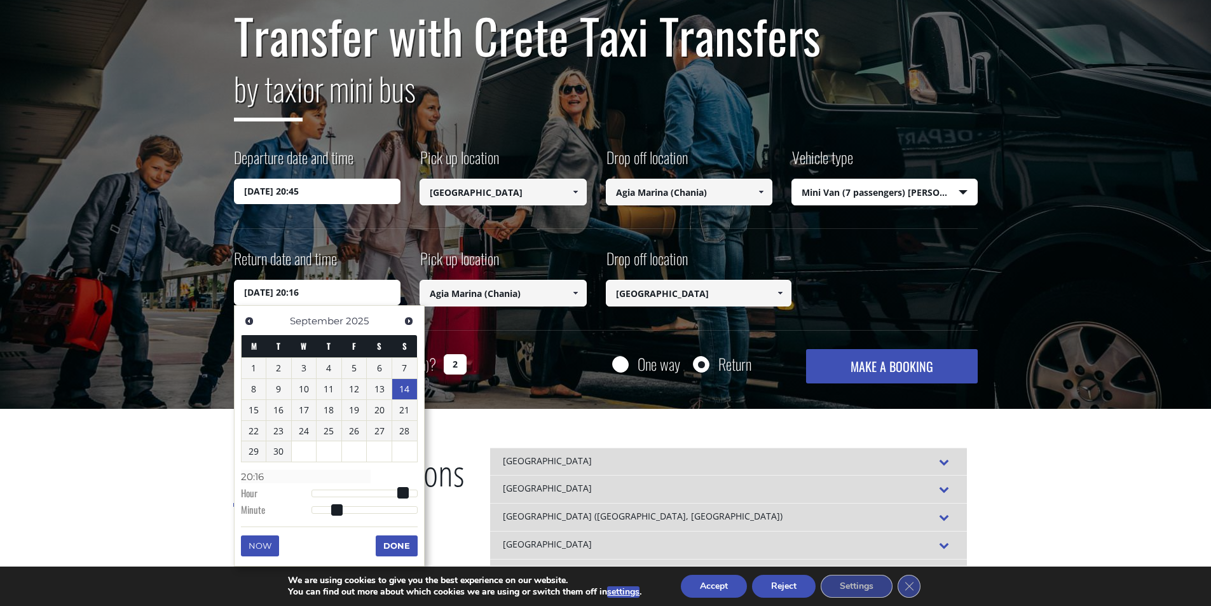
type input "20:17"
type input "14/09/2025 20:20"
type input "20:20"
type input "14/09/2025 20:22"
type input "20:22"
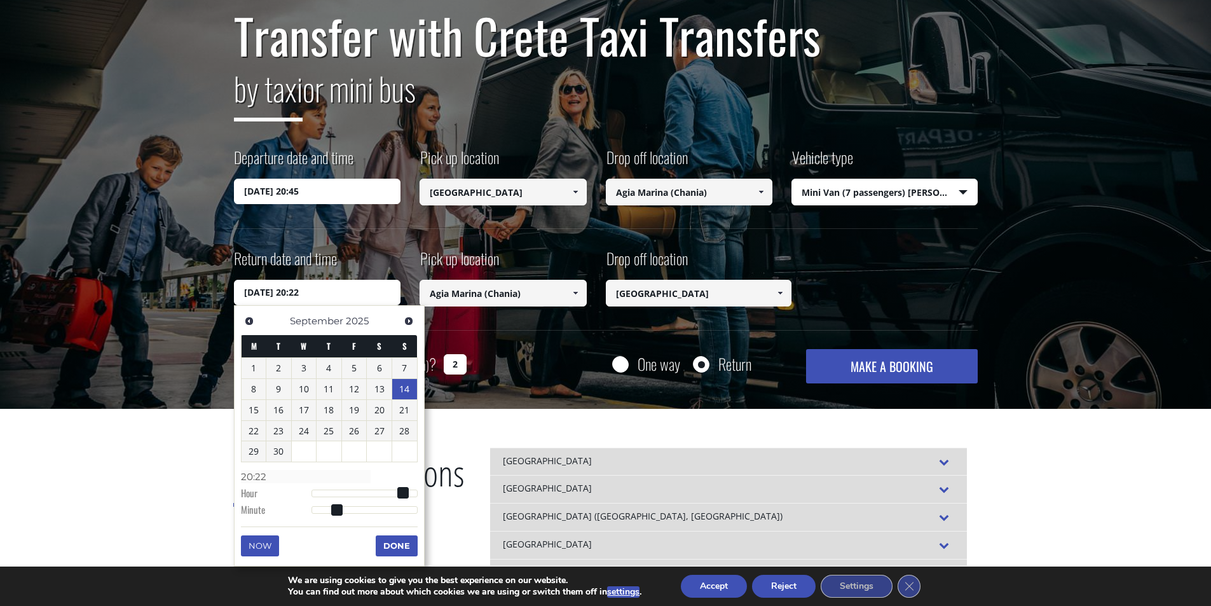
type input "14/09/2025 20:24"
type input "20:24"
type input "14/09/2025 20:26"
type input "20:26"
type input "14/09/2025 20:27"
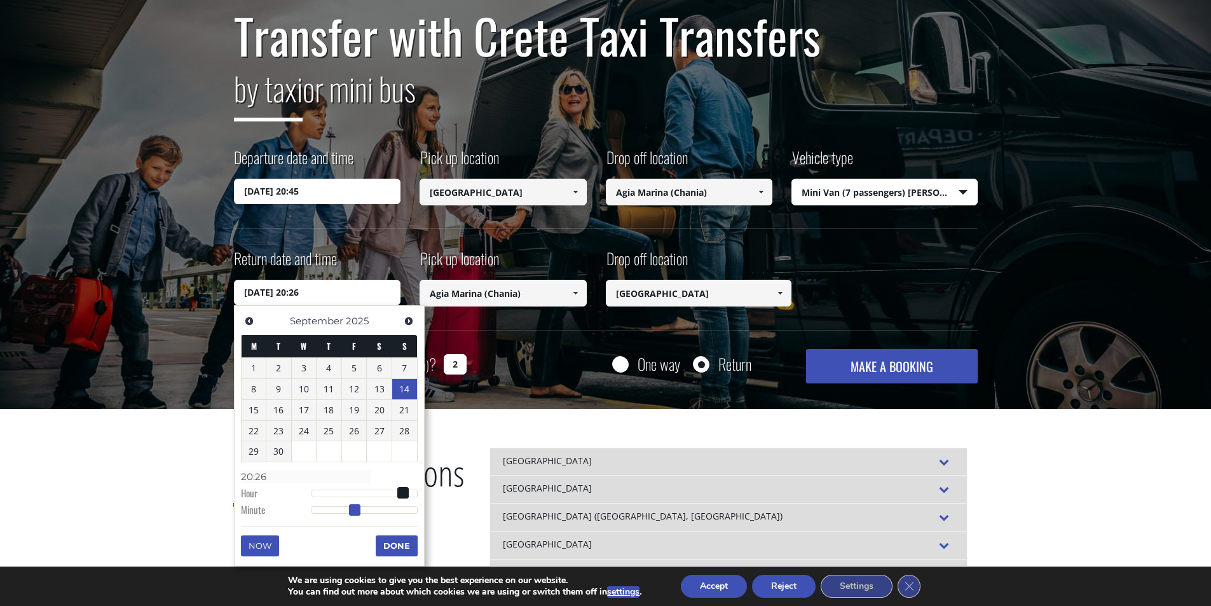
type input "20:27"
type input "14/09/2025 20:28"
type input "20:28"
type input "14/09/2025 20:29"
type input "20:29"
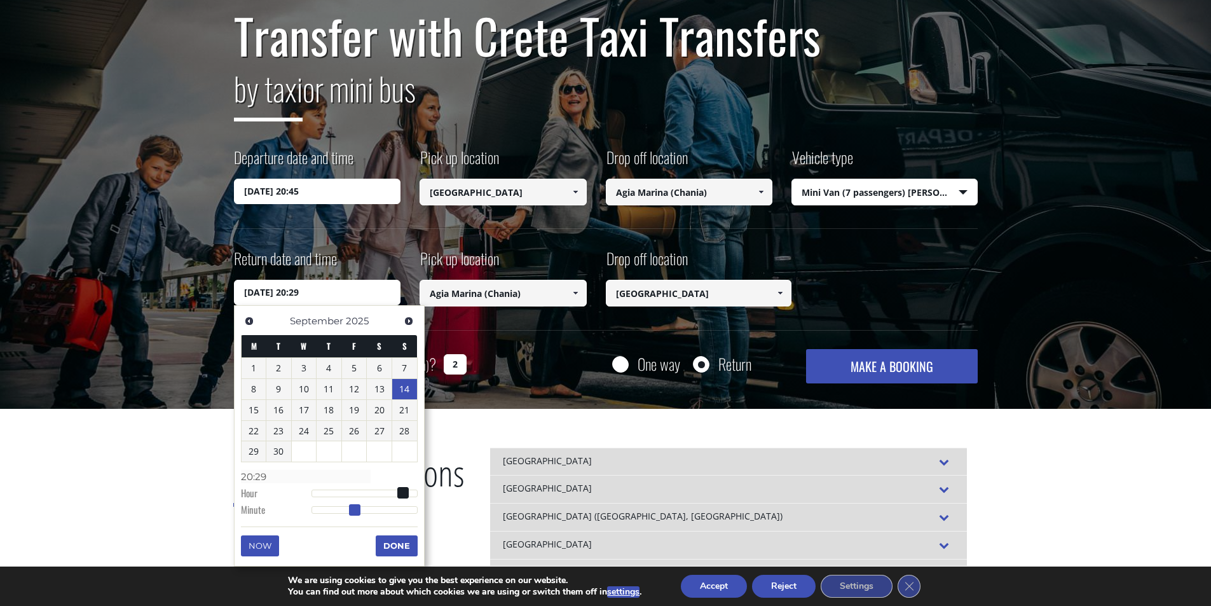
type input "14/09/2025 20:30"
type input "20:30"
type input "14/09/2025 20:31"
type input "20:31"
type input "14/09/2025 20:32"
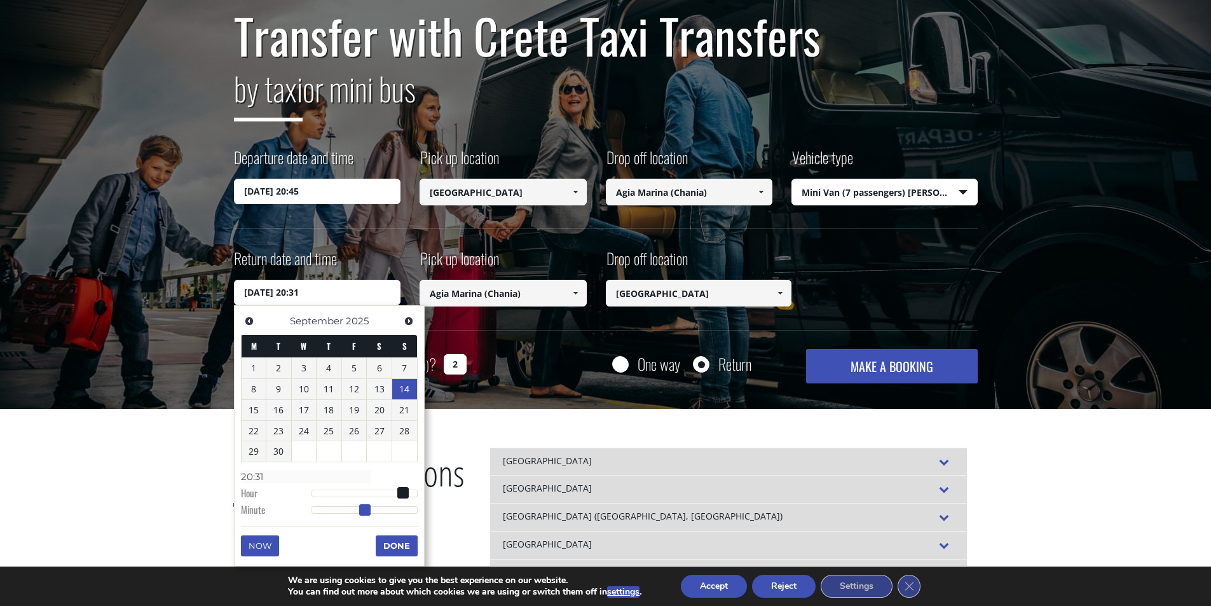
type input "20:32"
type input "14/09/2025 20:33"
type input "20:33"
drag, startPoint x: 337, startPoint y: 512, endPoint x: 372, endPoint y: 512, distance: 34.3
click at [372, 512] on span at bounding box center [370, 509] width 11 height 11
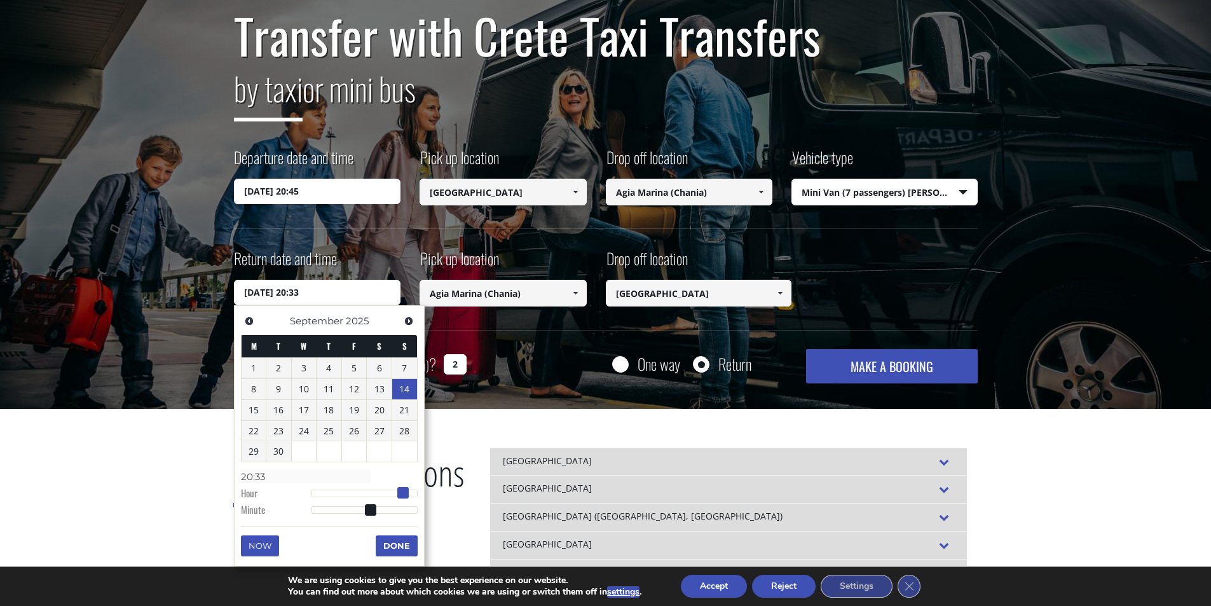
type input "14/09/2025 19:33"
type input "19:33"
click at [395, 494] on span at bounding box center [398, 492] width 11 height 11
type input "14/09/2025 19:34"
type input "19:34"
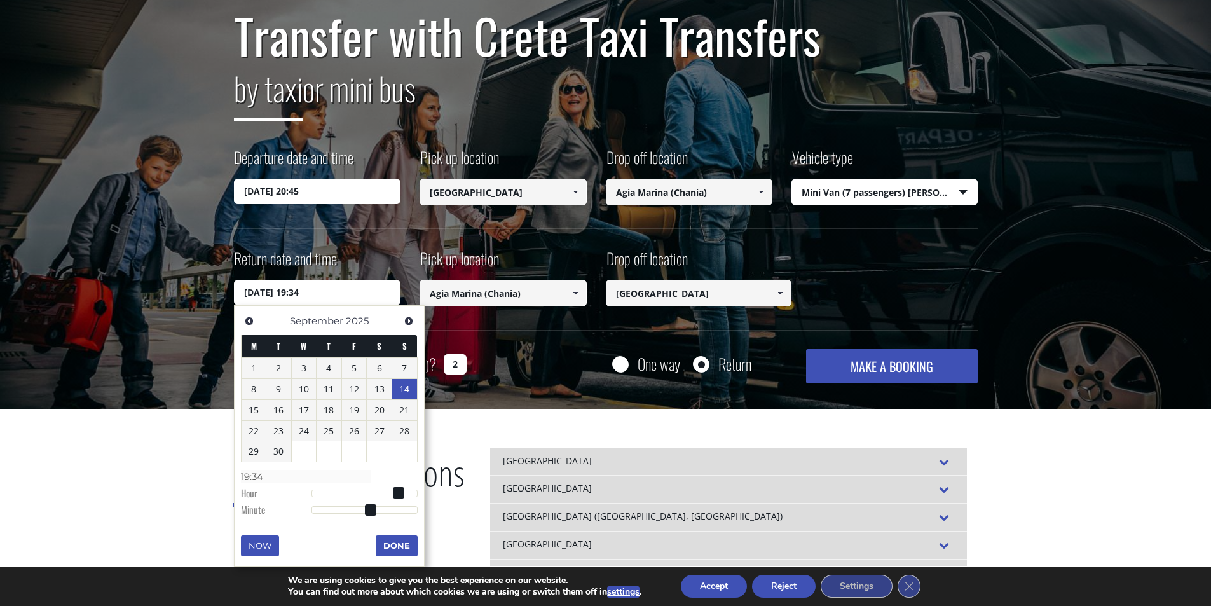
type input "14/09/2025 19:35"
type input "19:35"
type input "14/09/2025 19:36"
type input "19:36"
type input "14/09/2025 19:37"
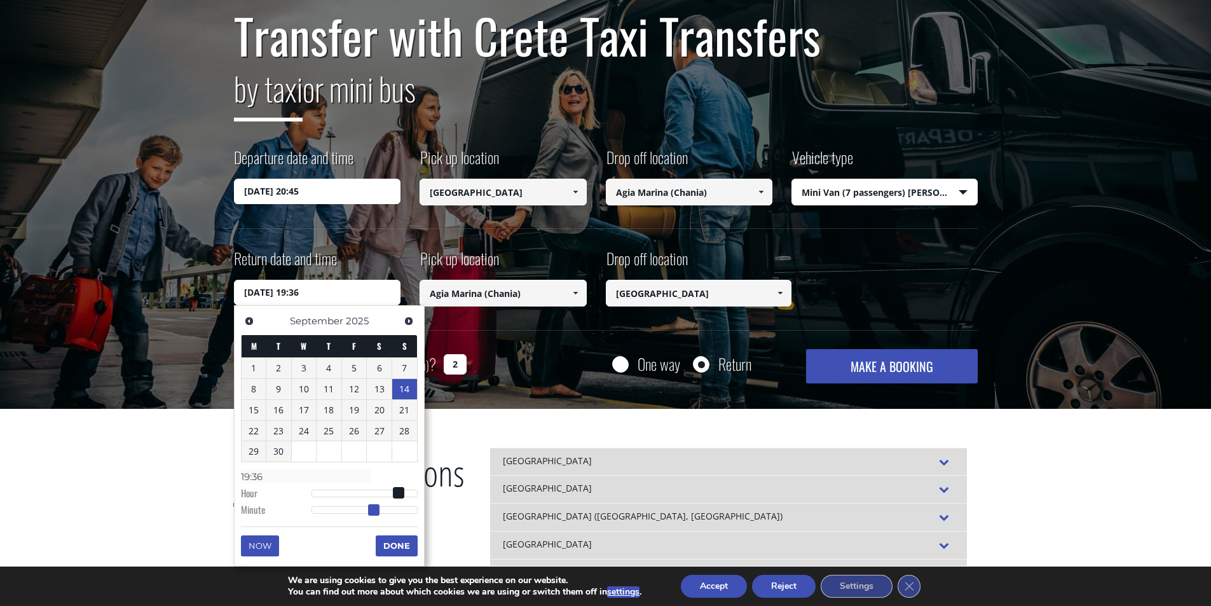
type input "19:37"
type input "14/09/2025 19:38"
type input "19:38"
drag, startPoint x: 367, startPoint y: 512, endPoint x: 375, endPoint y: 512, distance: 8.3
click at [375, 512] on span at bounding box center [379, 509] width 11 height 11
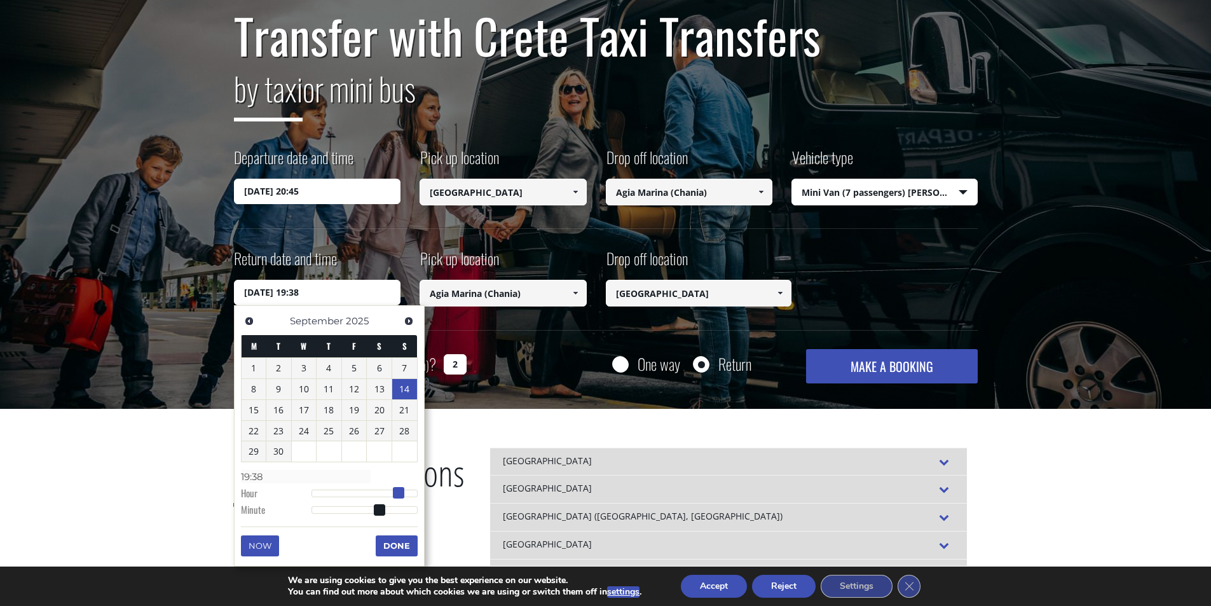
type input "14/09/2025 20:38"
type input "20:38"
click at [402, 494] on span at bounding box center [402, 492] width 11 height 11
type input "14/09/2025 20:37"
type input "20:37"
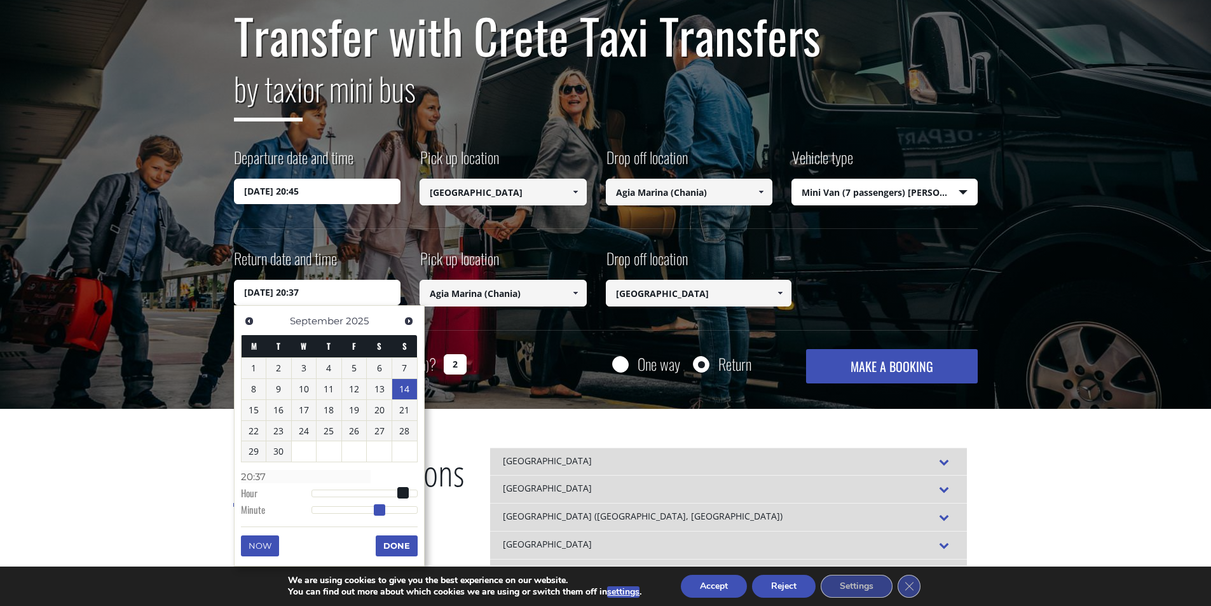
type input "14/09/2025 20:36"
type input "20:36"
type input "14/09/2025 20:35"
type input "20:35"
type input "14/09/2025 20:34"
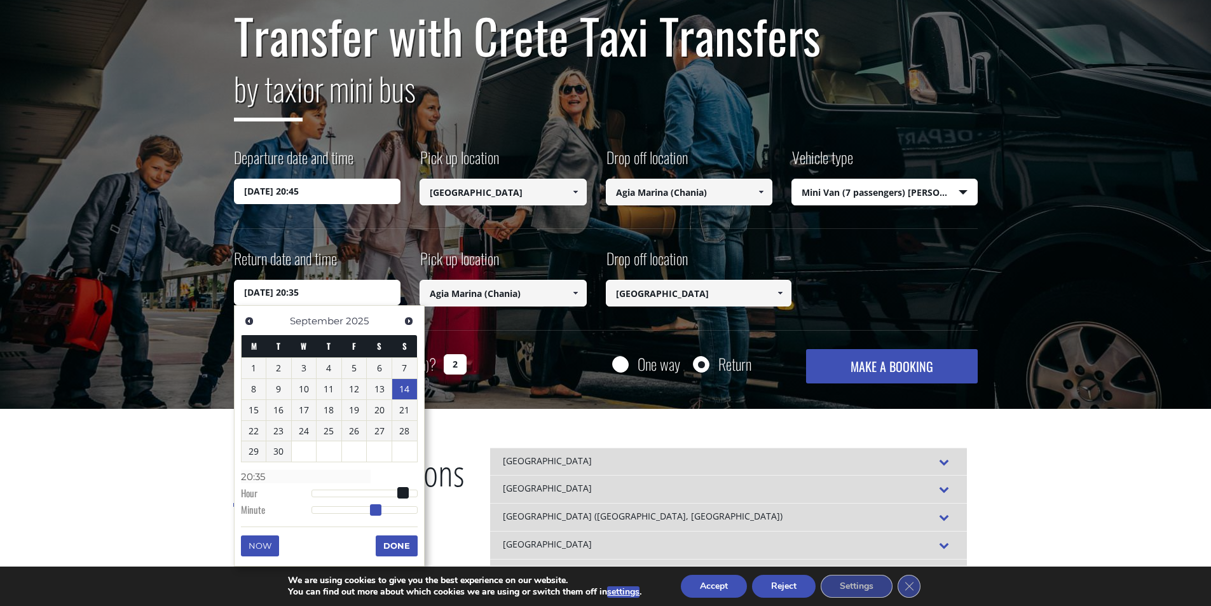
type input "20:34"
type input "14/09/2025 20:33"
type input "20:33"
type input "14/09/2025 20:32"
type input "20:32"
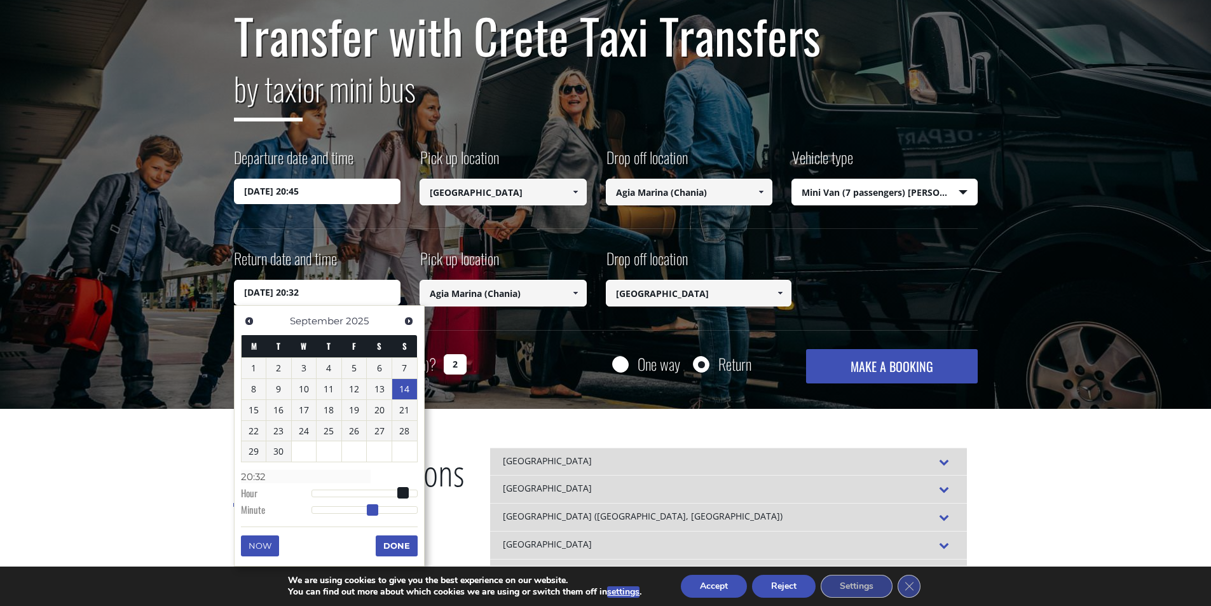
type input "14/09/2025 20:31"
type input "20:31"
type input "14/09/2025 20:30"
type input "20:30"
type input "14/09/2025 20:29"
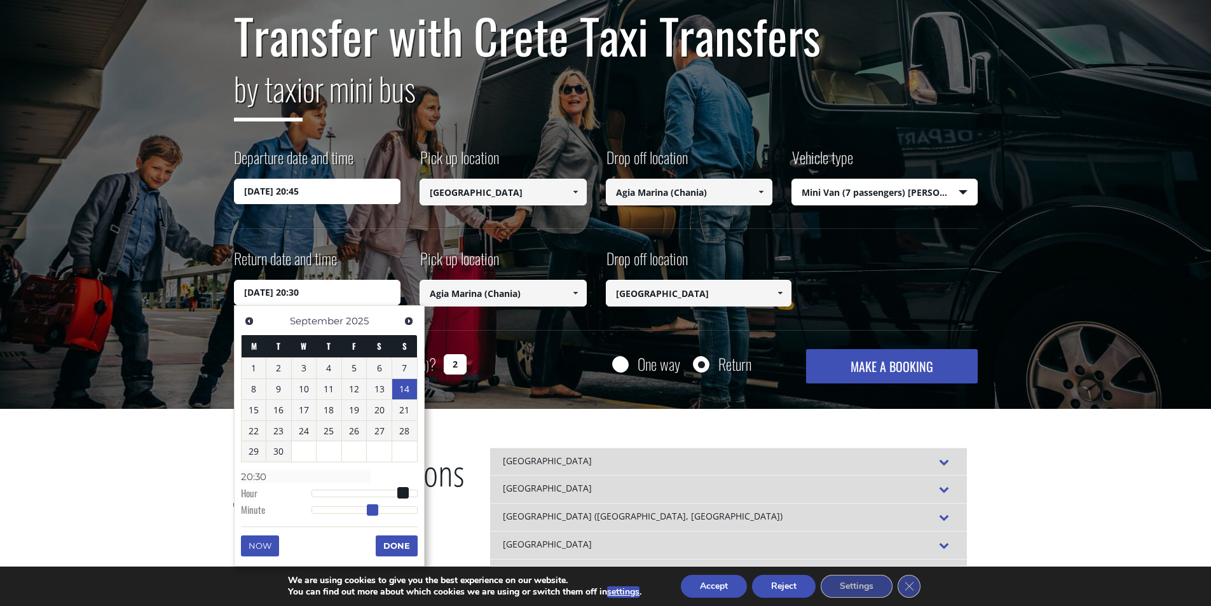
type input "20:29"
type input "14/09/2025 20:28"
type input "20:28"
type input "14/09/2025 20:27"
type input "20:27"
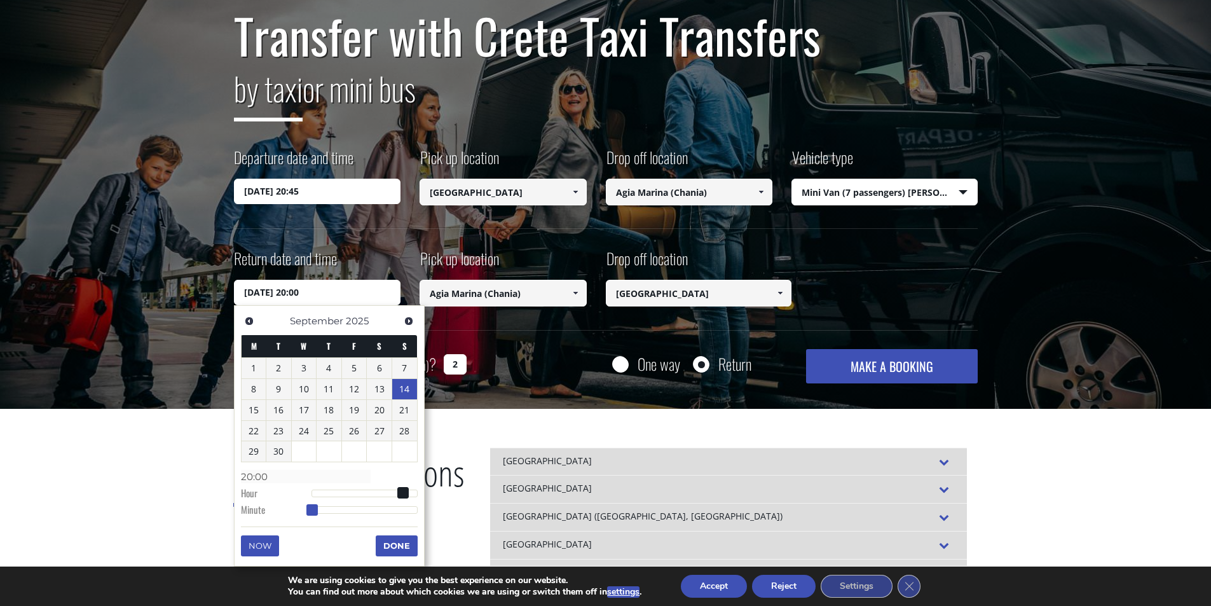
drag, startPoint x: 378, startPoint y: 512, endPoint x: 287, endPoint y: 502, distance: 92.0
click at [287, 502] on dl "Time 20:00 Hour Minute Second Millisecond Microsecond Time Zone -1200 -1100 -10…" at bounding box center [329, 493] width 177 height 54
click at [397, 493] on span at bounding box center [398, 492] width 11 height 11
drag, startPoint x: 315, startPoint y: 513, endPoint x: 369, endPoint y: 517, distance: 54.2
click at [369, 517] on dl "Time 19:30 Hour Minute Second Millisecond Microsecond Time Zone -1200 -1100 -10…" at bounding box center [329, 493] width 177 height 54
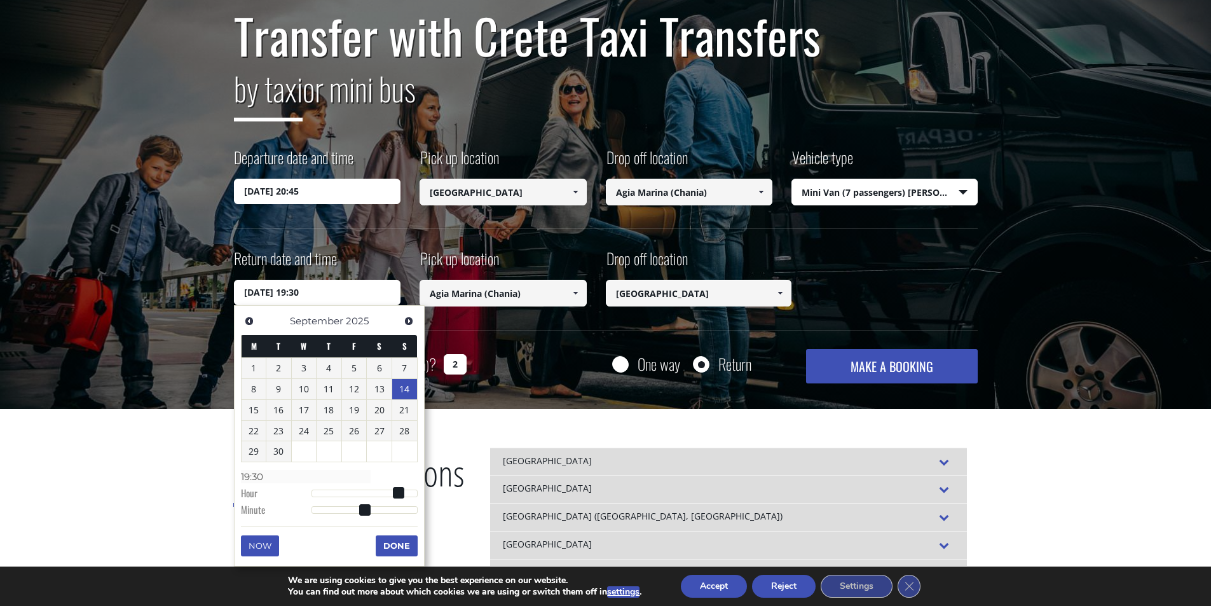
click at [395, 546] on button "Done" at bounding box center [397, 545] width 42 height 20
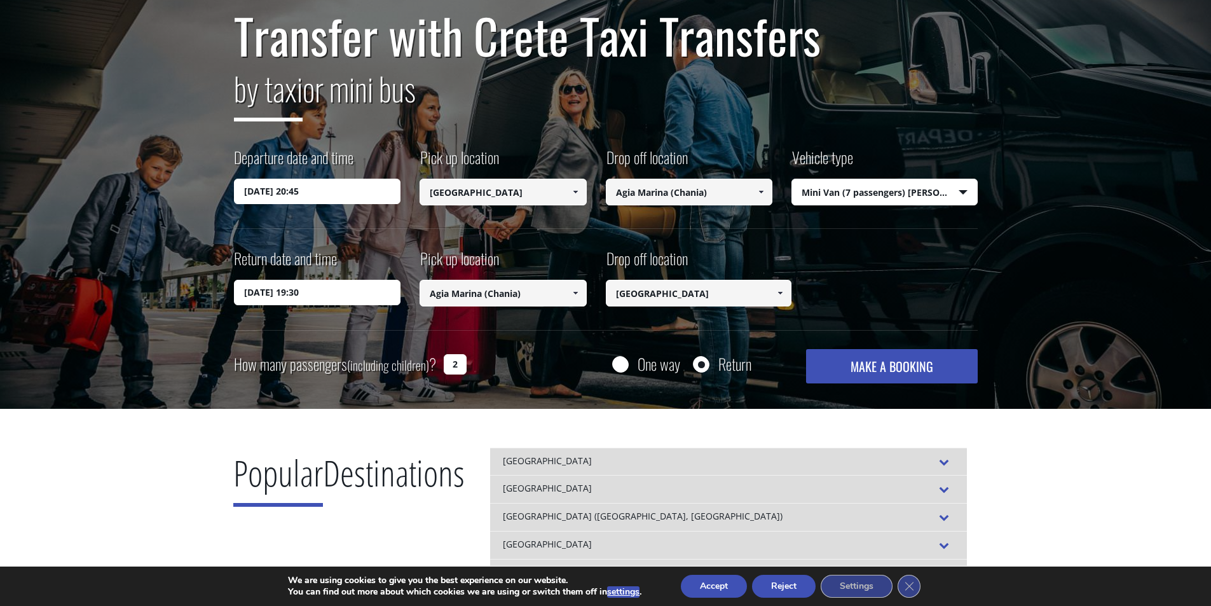
click at [880, 365] on button "MAKE A BOOKING" at bounding box center [891, 366] width 171 height 34
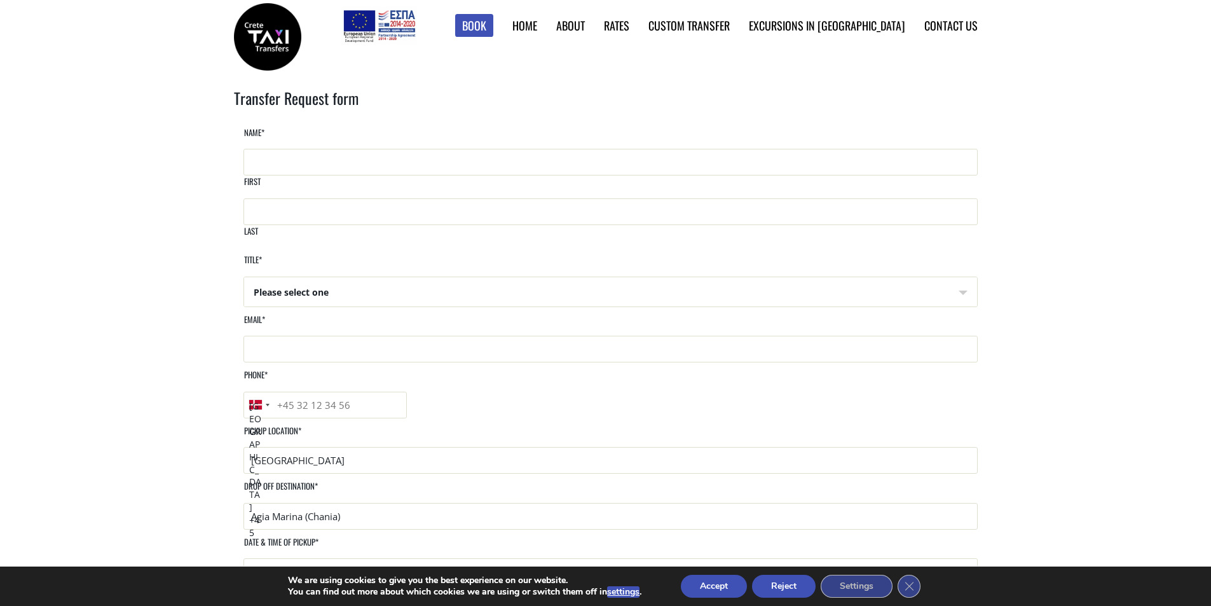
scroll to position [127, 0]
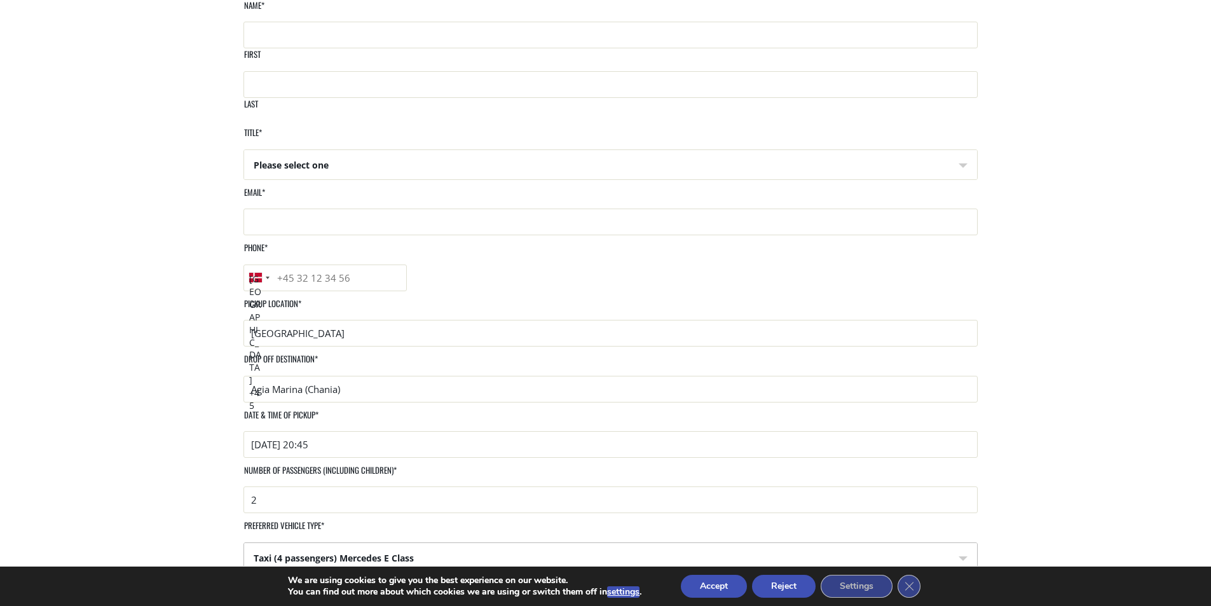
click at [943, 543] on select "Taxi (4 passengers) Mercedes E Class Mini Van (8 passengers) Mercedes [PERSON_N…" at bounding box center [610, 558] width 733 height 31
select select "Mini Van (8 passengers) [PERSON_NAME]"
click at [616, 543] on select "Taxi (4 passengers) Mercedes E Class Mini Van (8 passengers) Mercedes [PERSON_N…" at bounding box center [610, 558] width 733 height 31
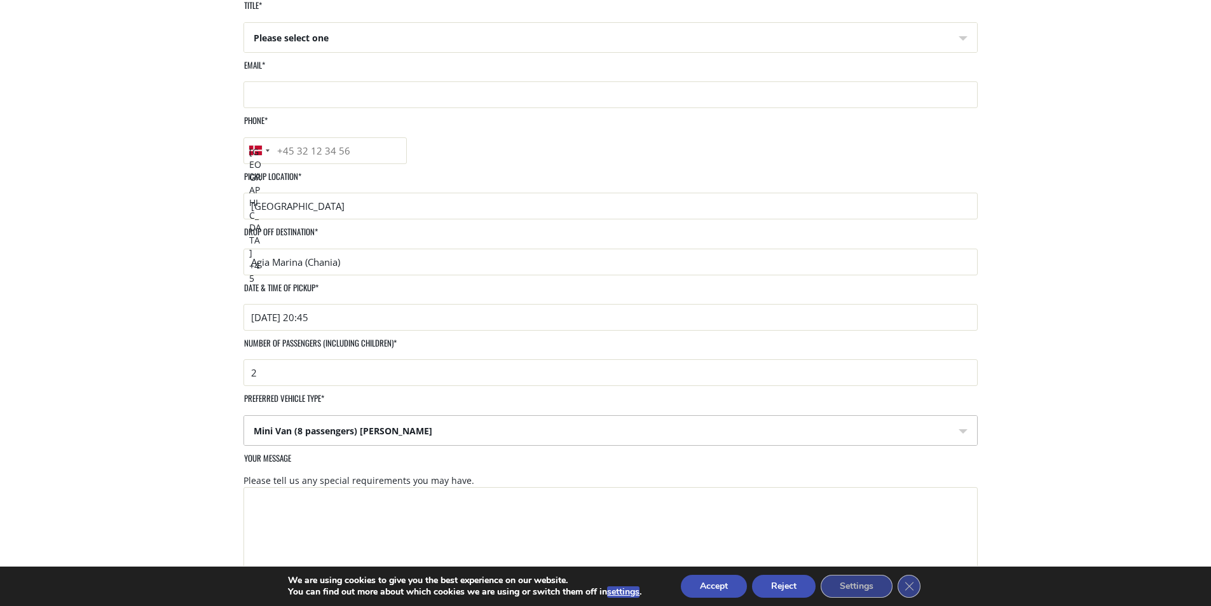
scroll to position [0, 0]
